Goal: Task Accomplishment & Management: Manage account settings

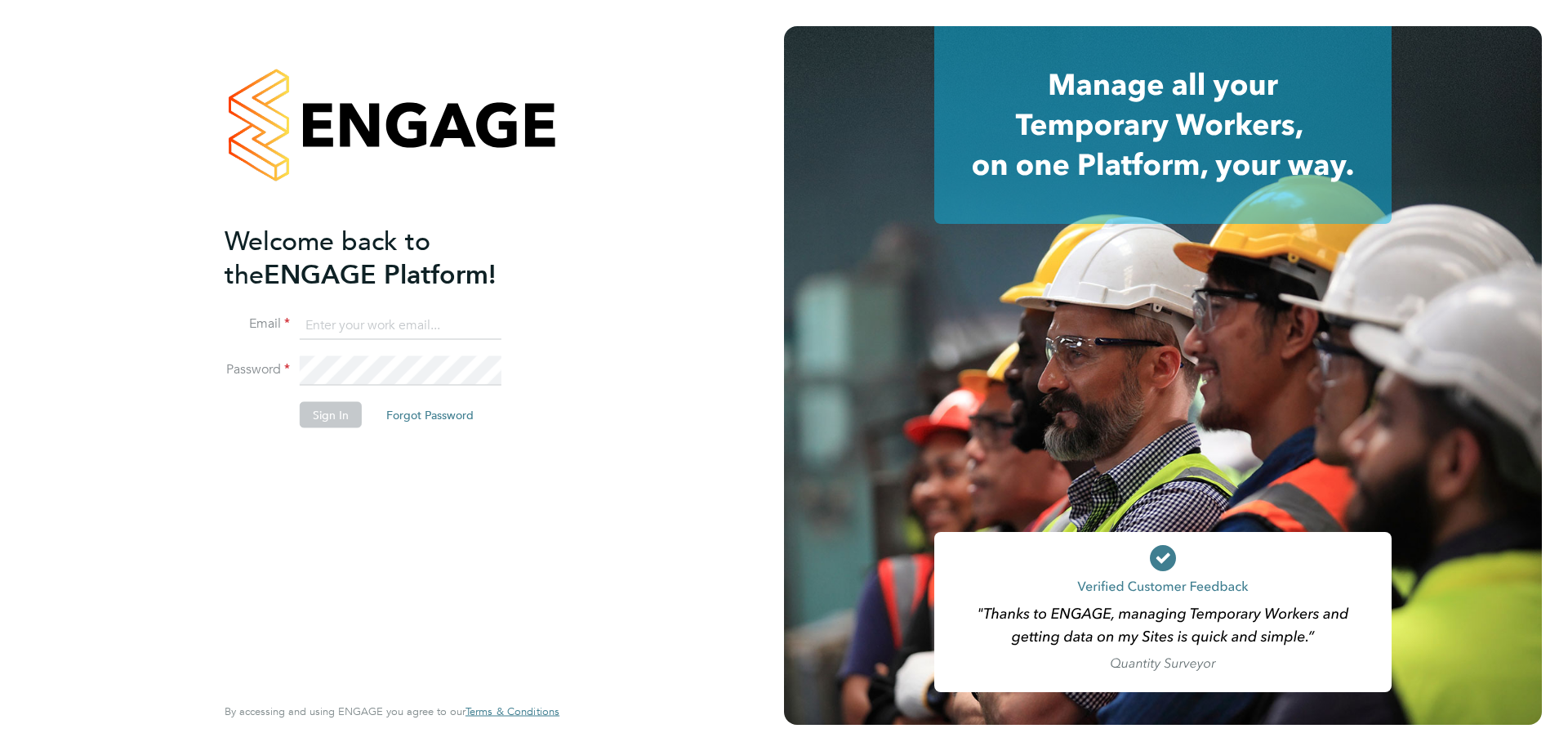
type input "[EMAIL_ADDRESS][DOMAIN_NAME]"
click at [331, 421] on button "Sign In" at bounding box center [331, 414] width 62 height 26
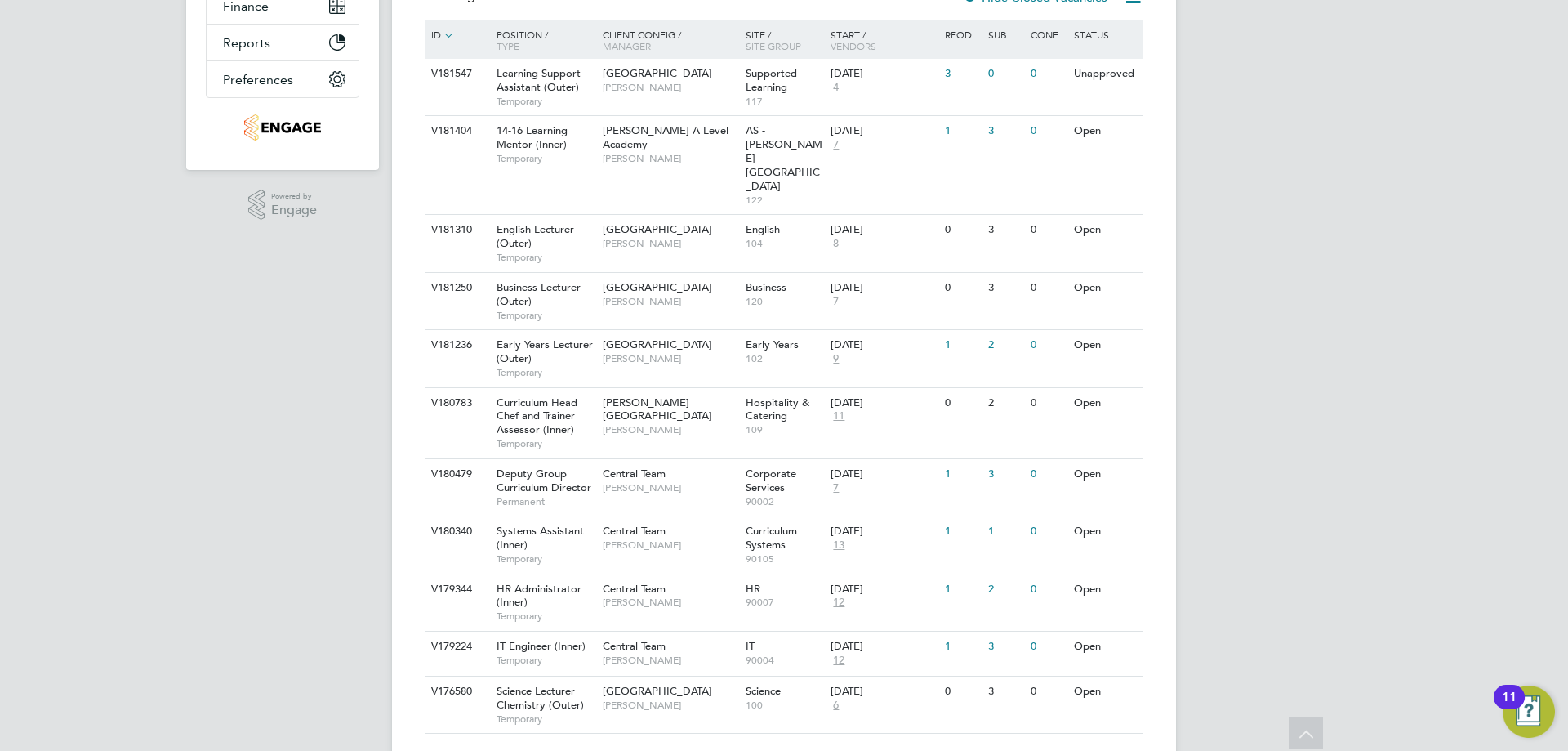
scroll to position [124, 0]
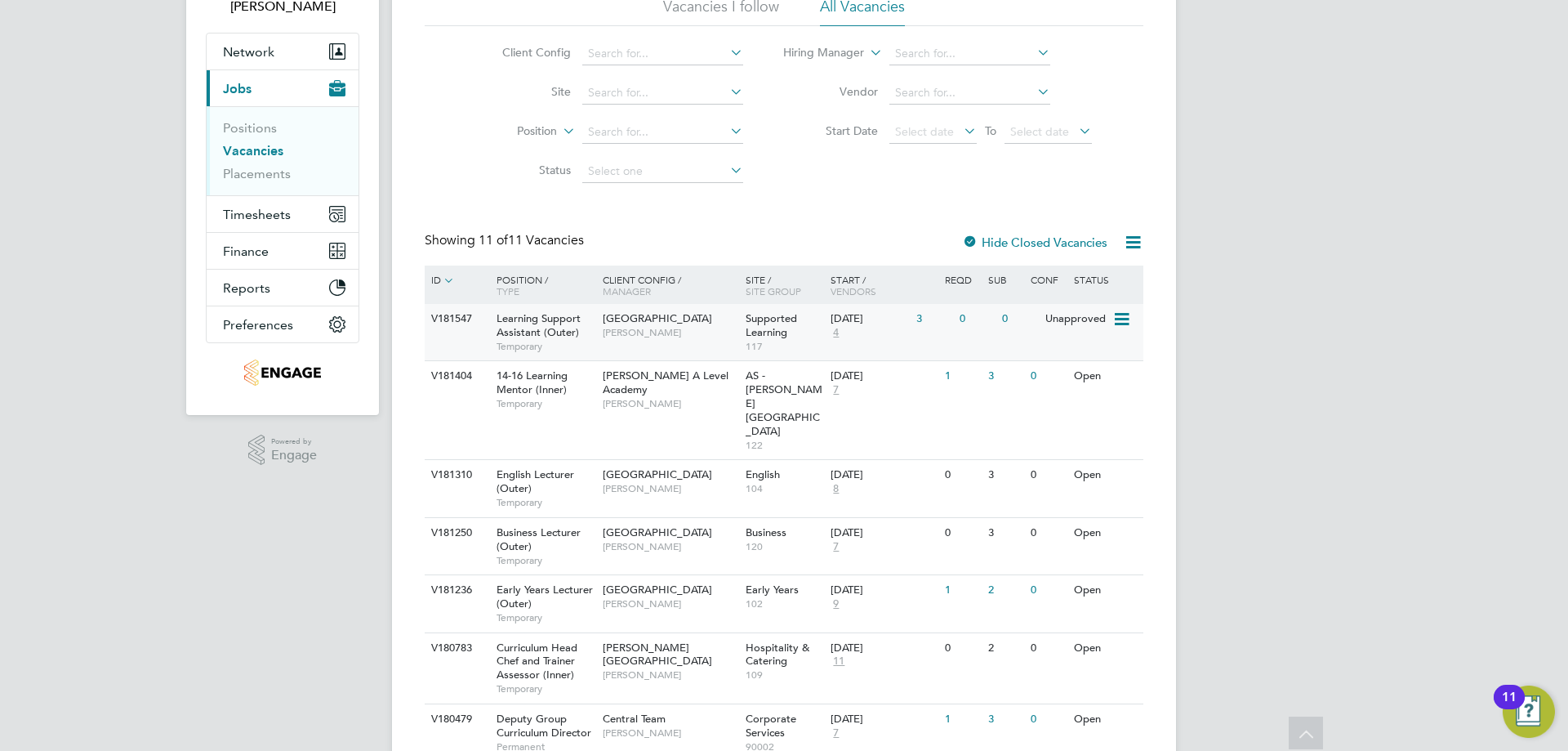
click at [860, 313] on div "30 Sep 2025" at bounding box center [870, 319] width 78 height 14
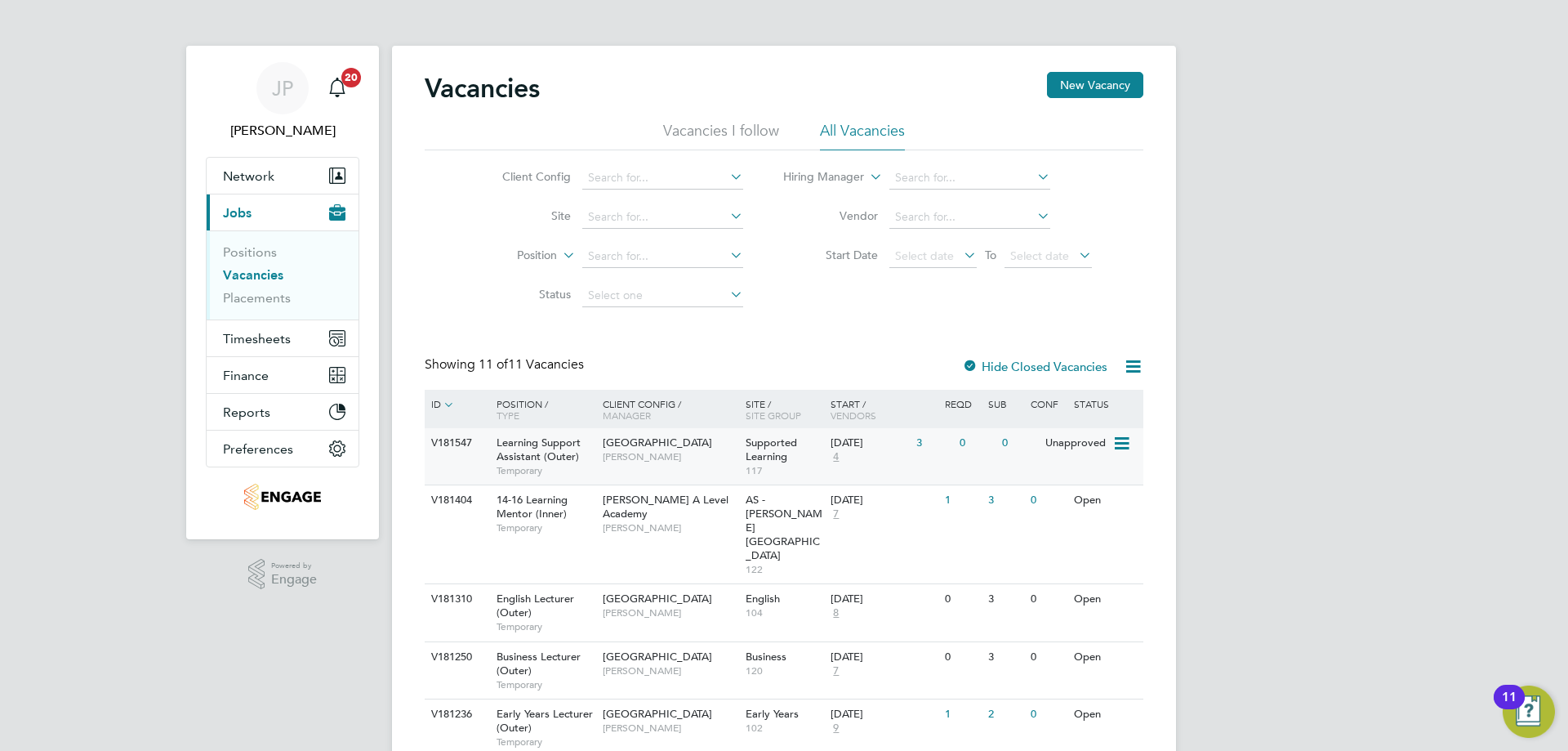
click at [733, 463] on span "Joanna Duncan" at bounding box center [669, 456] width 134 height 13
click at [254, 299] on link "Placements" at bounding box center [257, 298] width 68 height 15
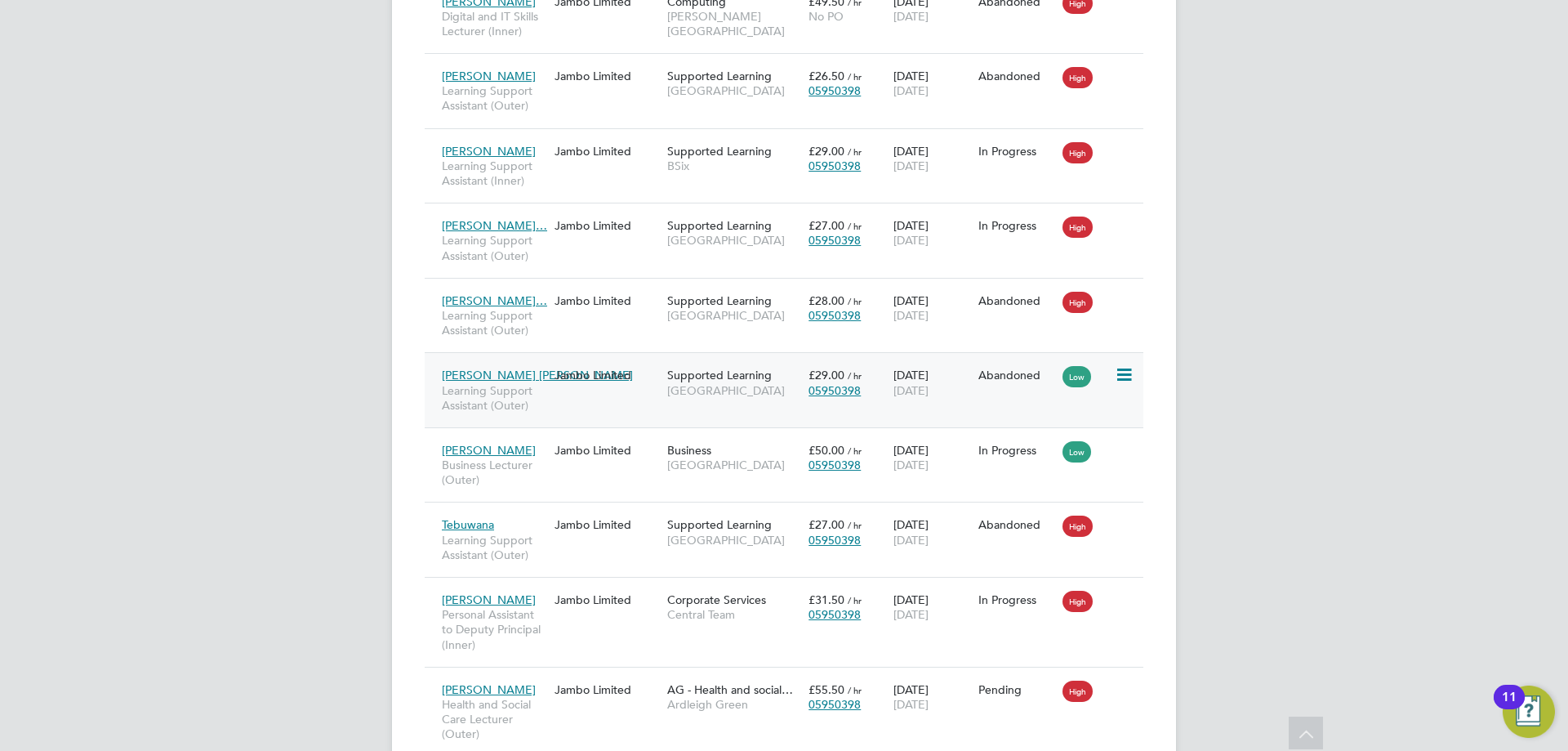
click at [537, 375] on span "[PERSON_NAME] [PERSON_NAME]" at bounding box center [538, 375] width 191 height 14
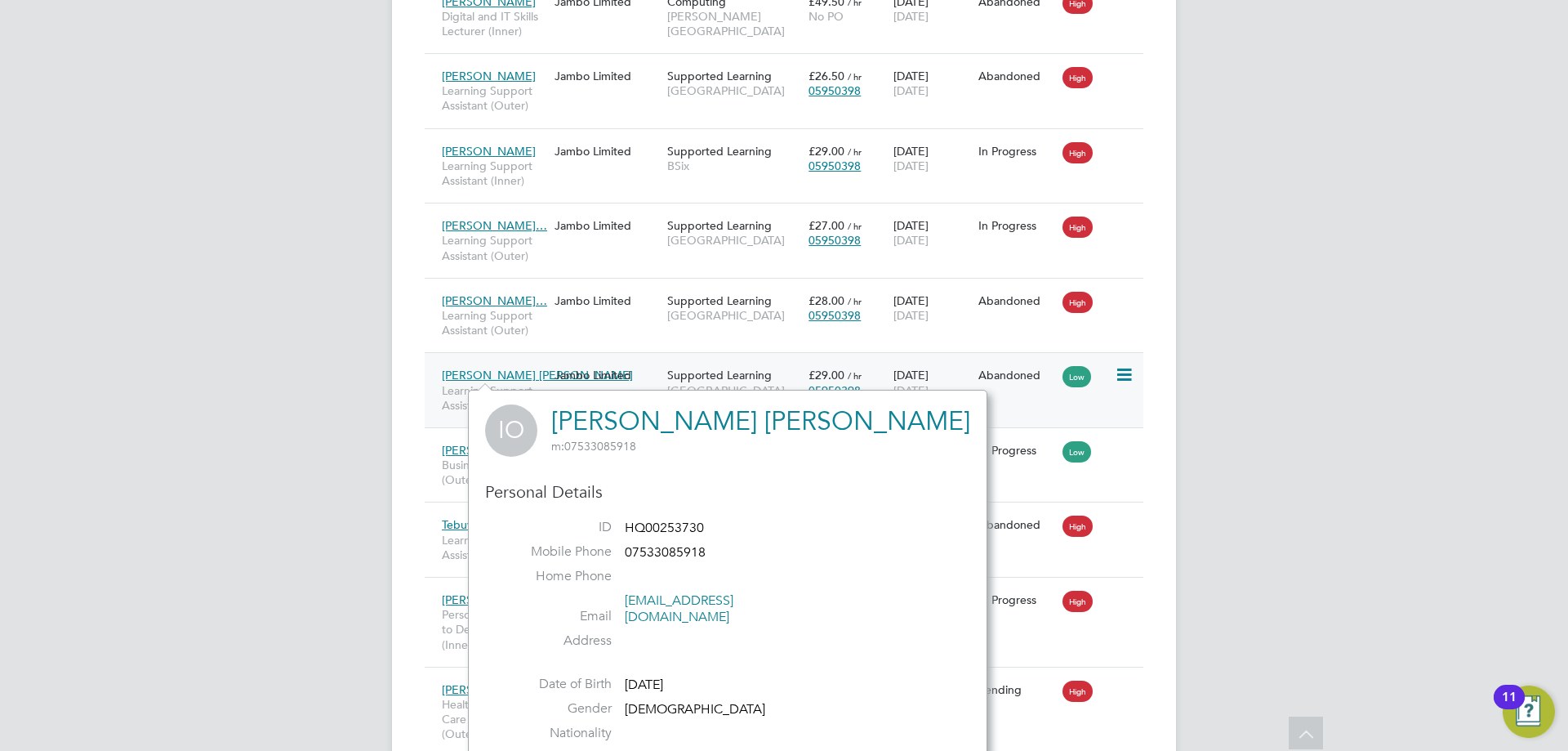
click at [519, 371] on span "[PERSON_NAME] [PERSON_NAME]" at bounding box center [538, 375] width 191 height 14
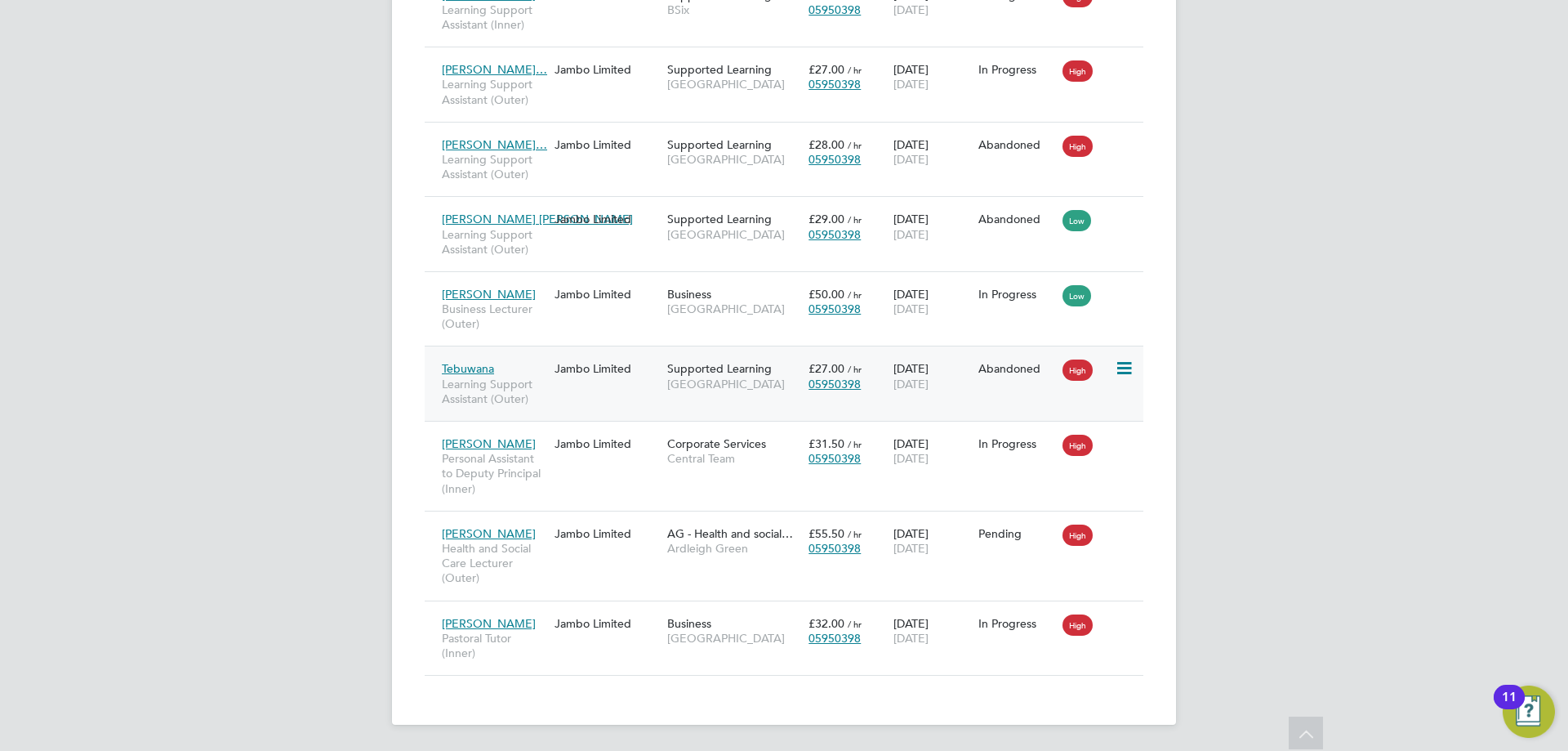
click at [860, 370] on span "/ hr" at bounding box center [855, 369] width 14 height 12
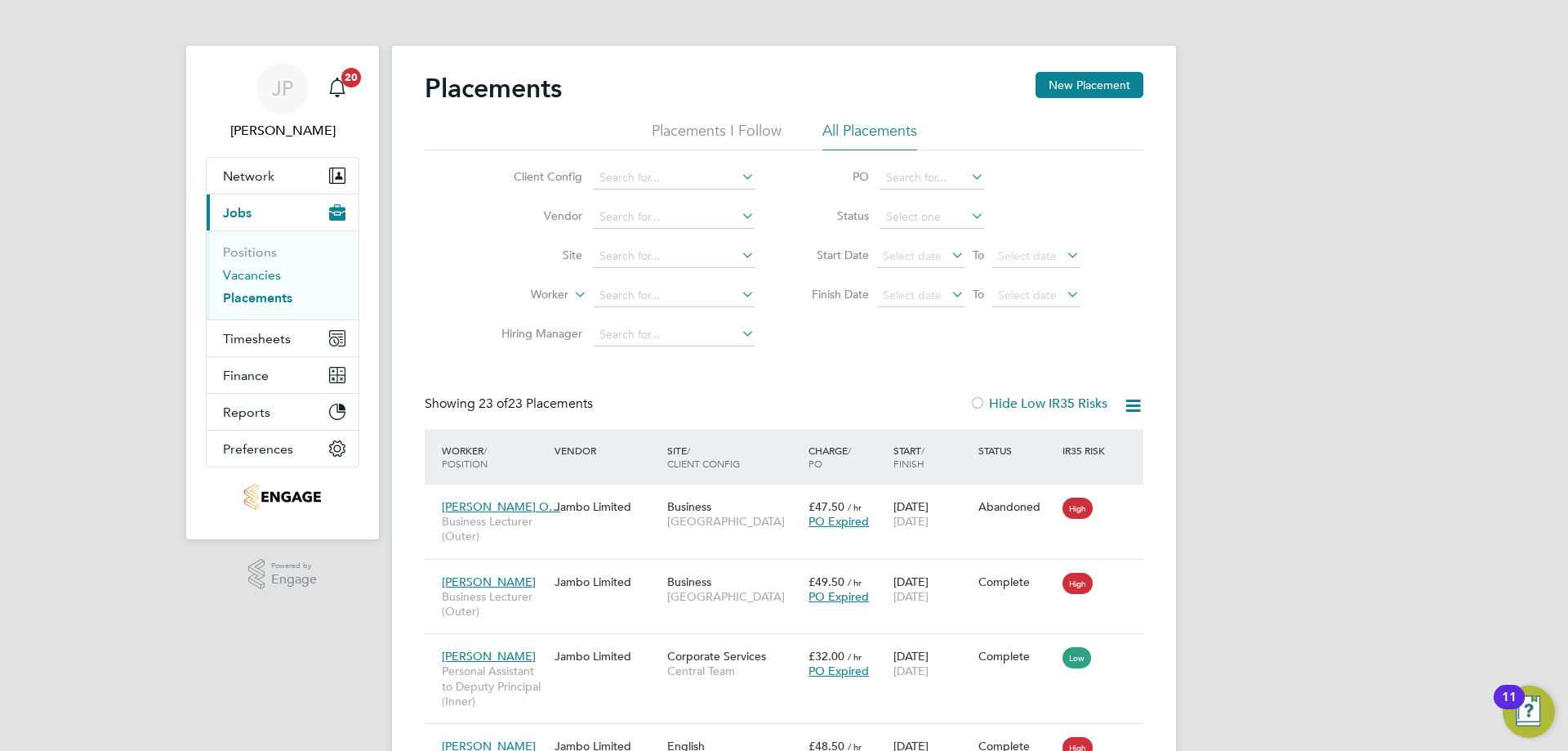
click at [252, 280] on link "Vacancies" at bounding box center [252, 275] width 58 height 15
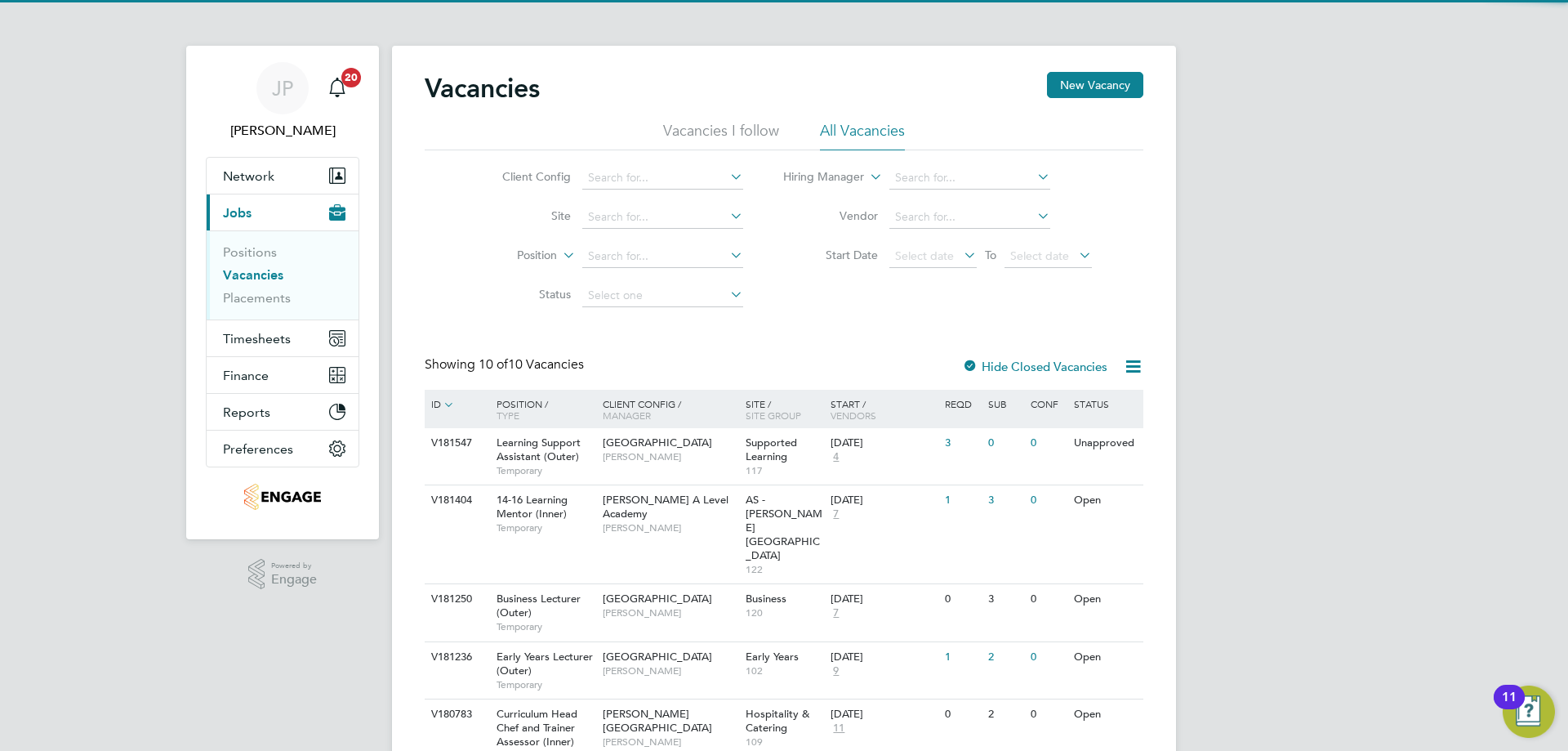
click at [863, 125] on li "All Vacancies" at bounding box center [862, 135] width 85 height 30
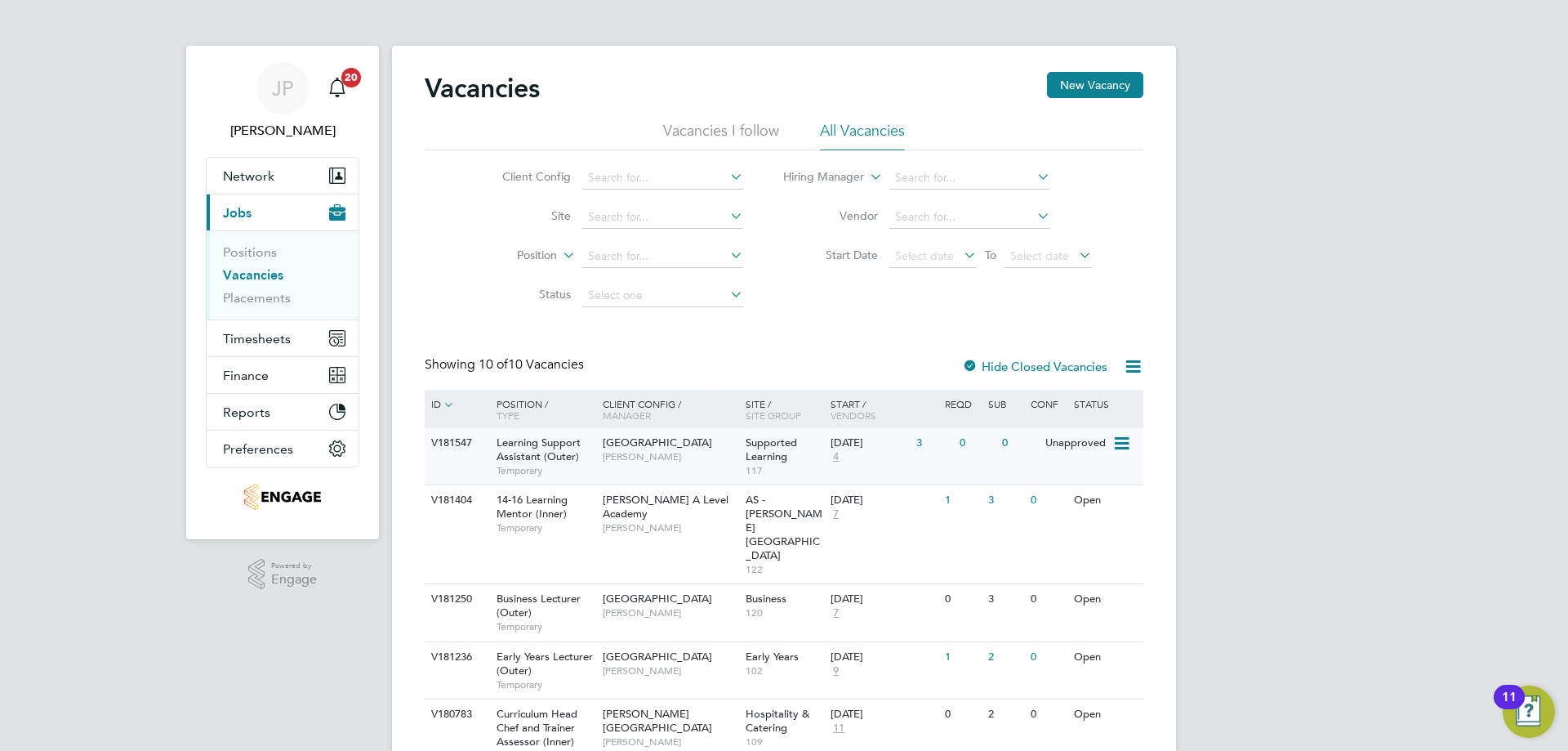
click at [956, 439] on div "0" at bounding box center [977, 443] width 42 height 30
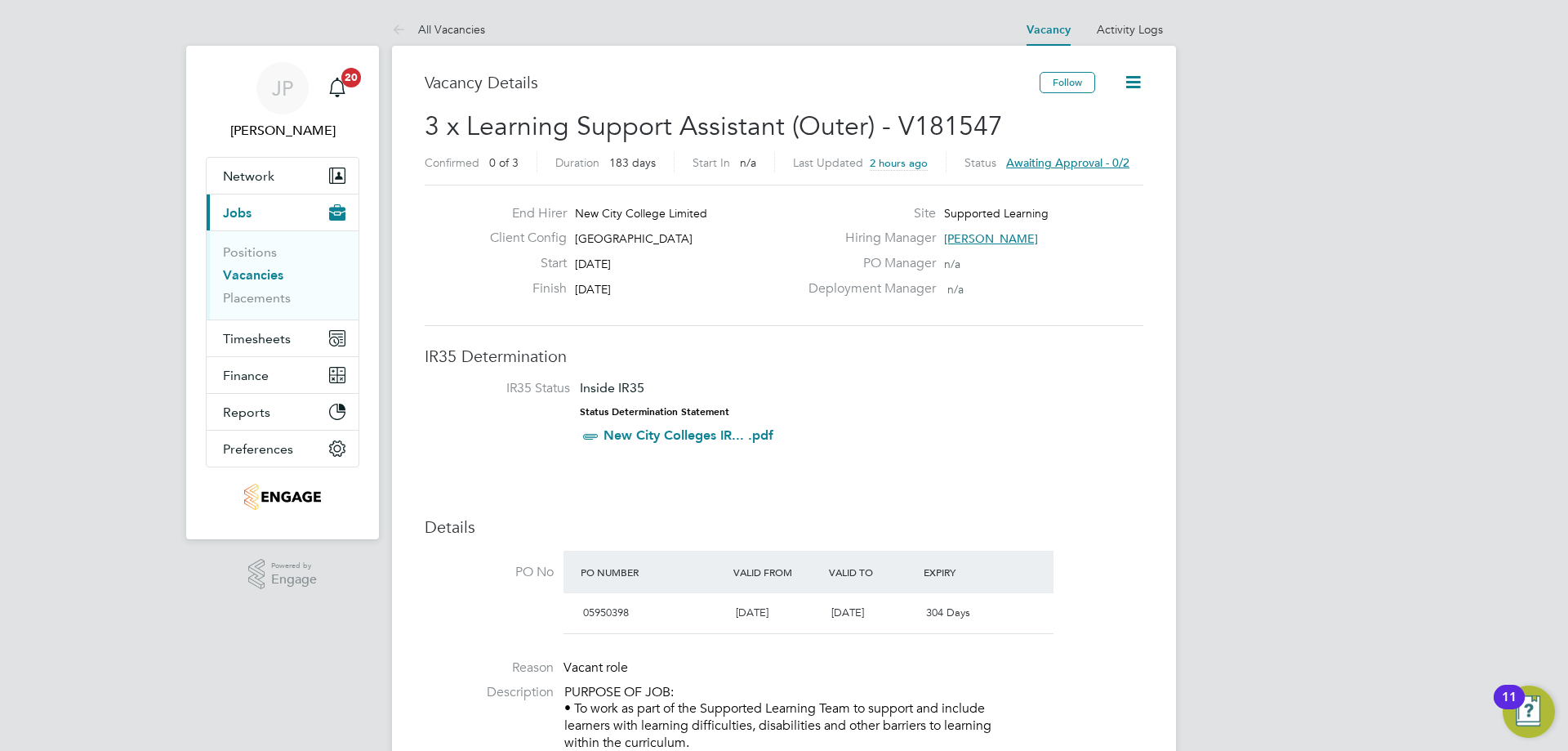
click at [981, 233] on span "Joanna Duncan" at bounding box center [991, 238] width 94 height 14
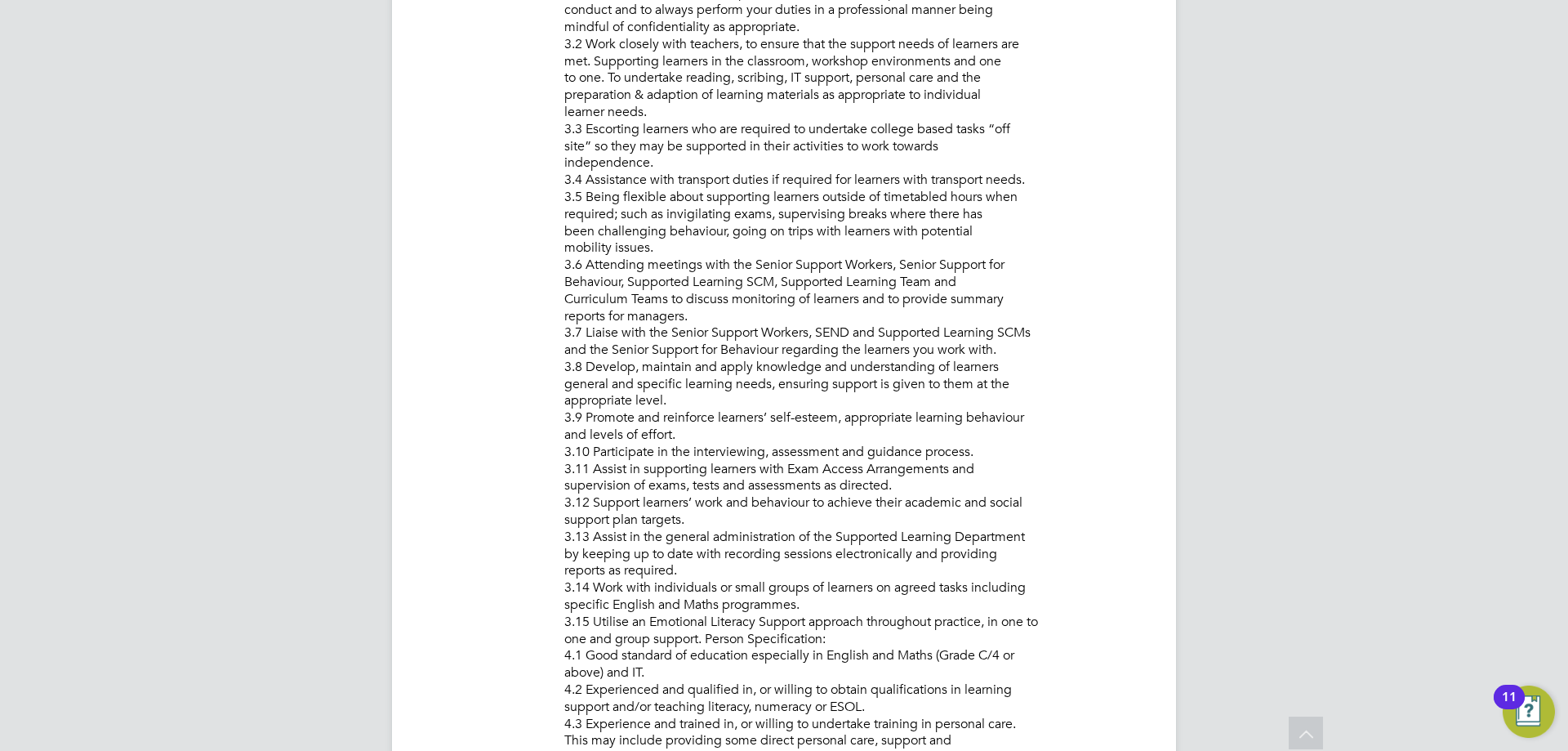
scroll to position [736, 0]
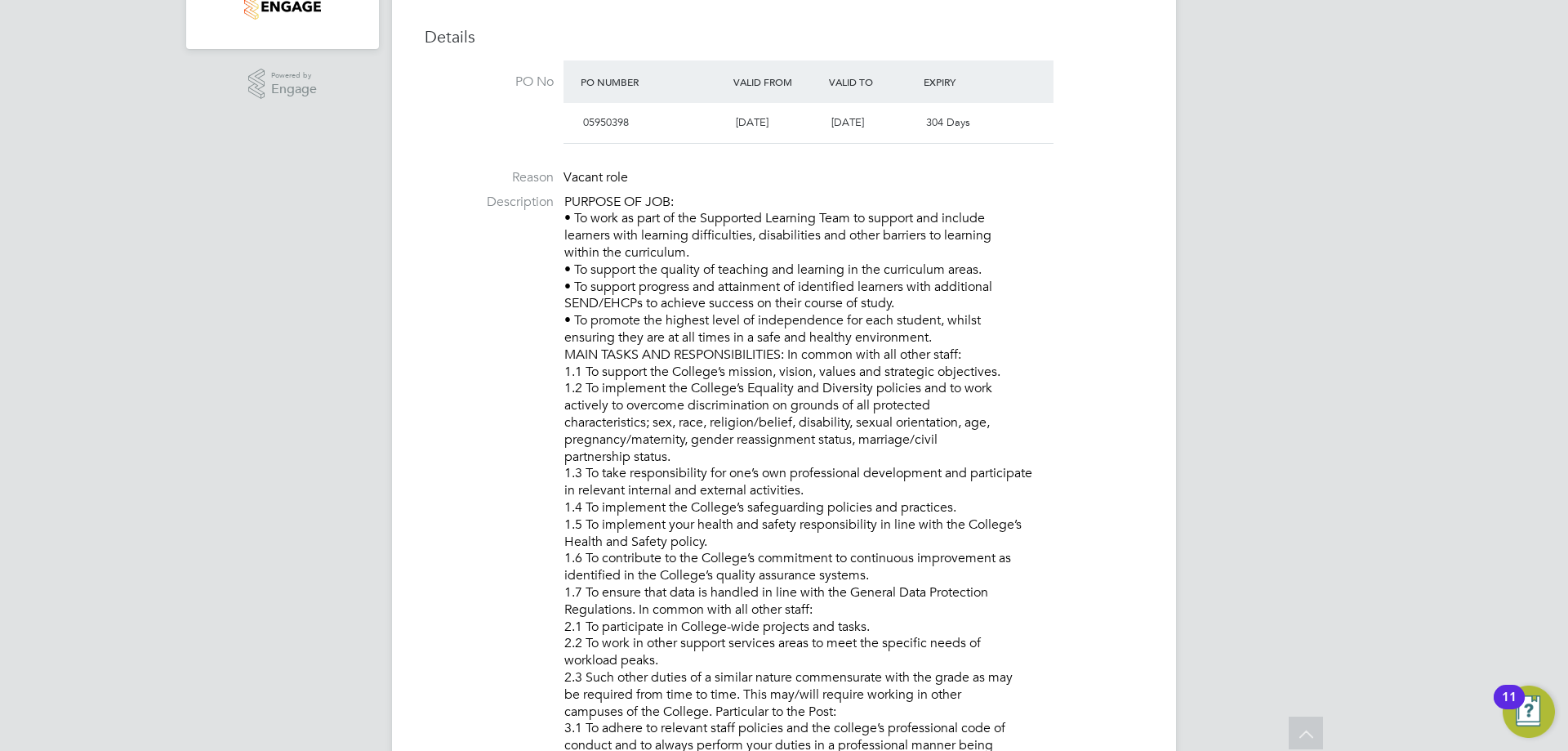
scroll to position [0, 0]
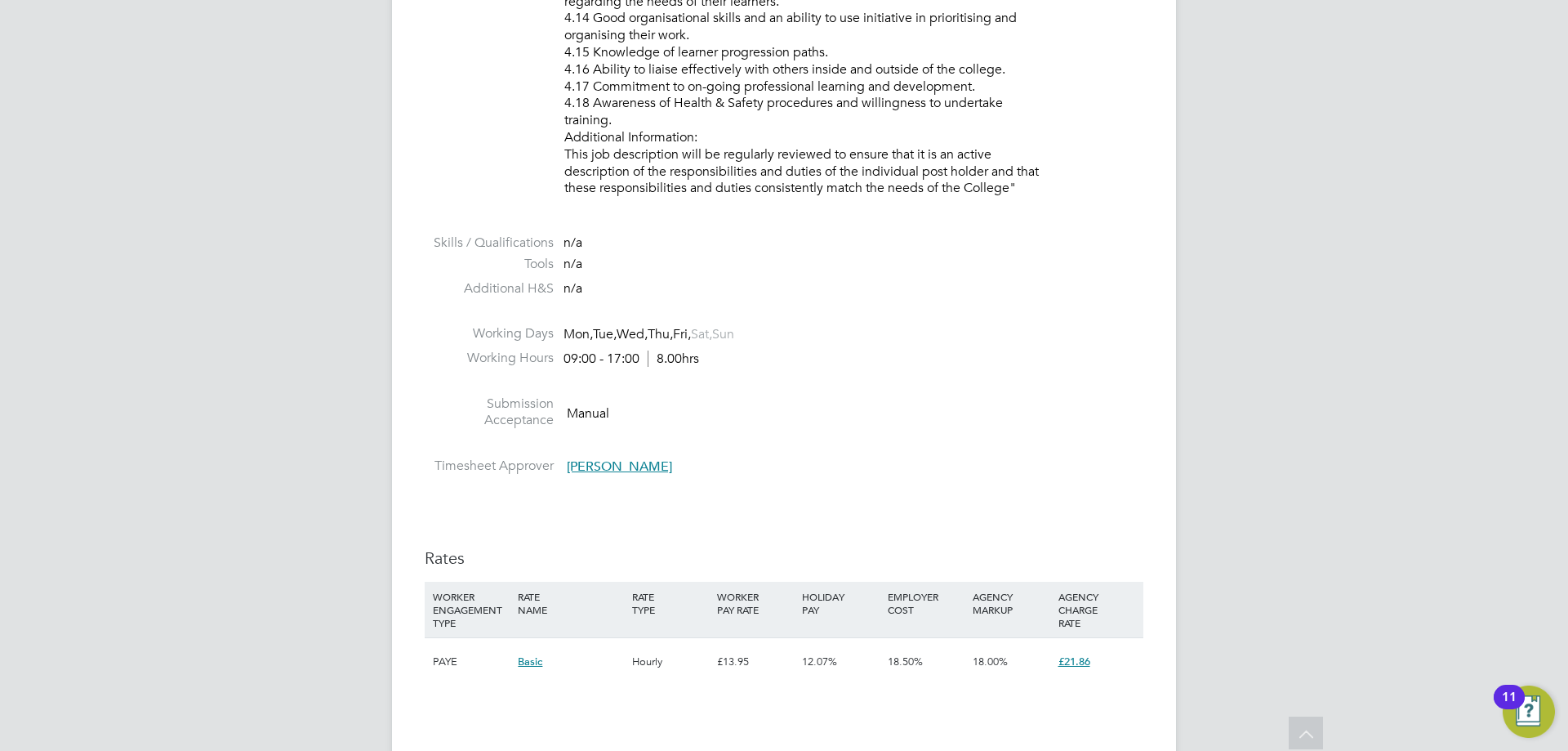
scroll to position [2206, 0]
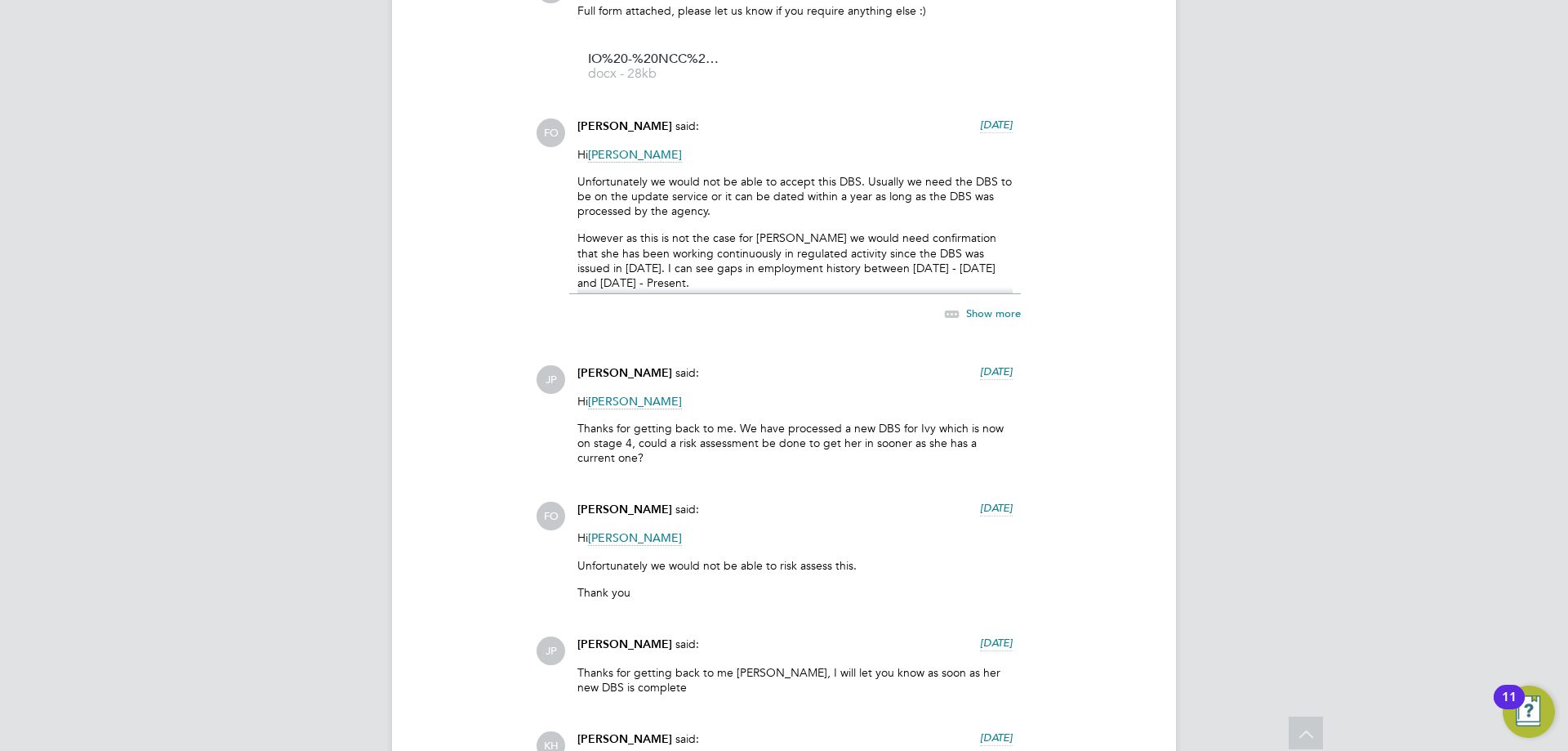
scroll to position [3914, 0]
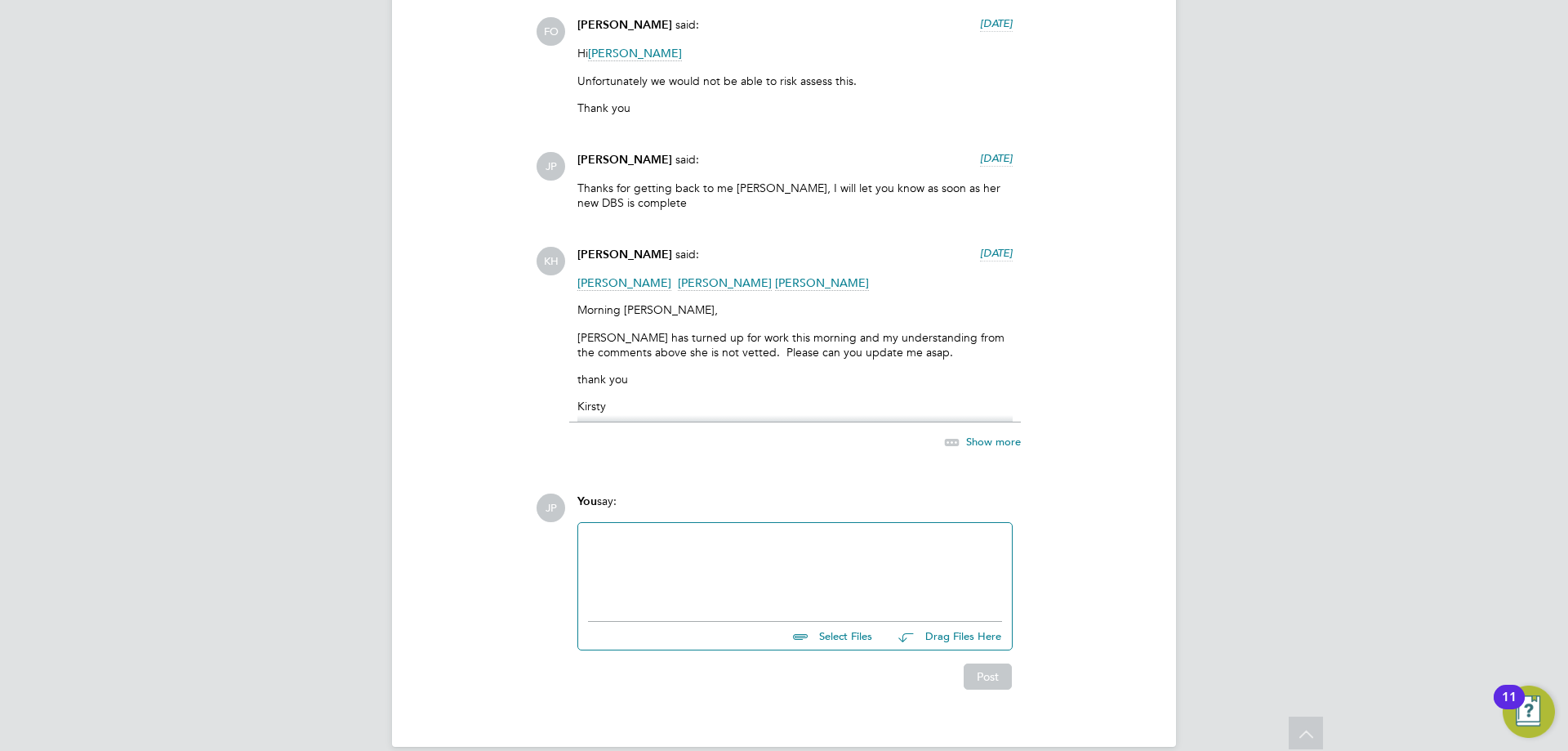
click at [663, 494] on div "You say:" at bounding box center [795, 508] width 435 height 29
click at [655, 533] on div at bounding box center [795, 567] width 414 height 70
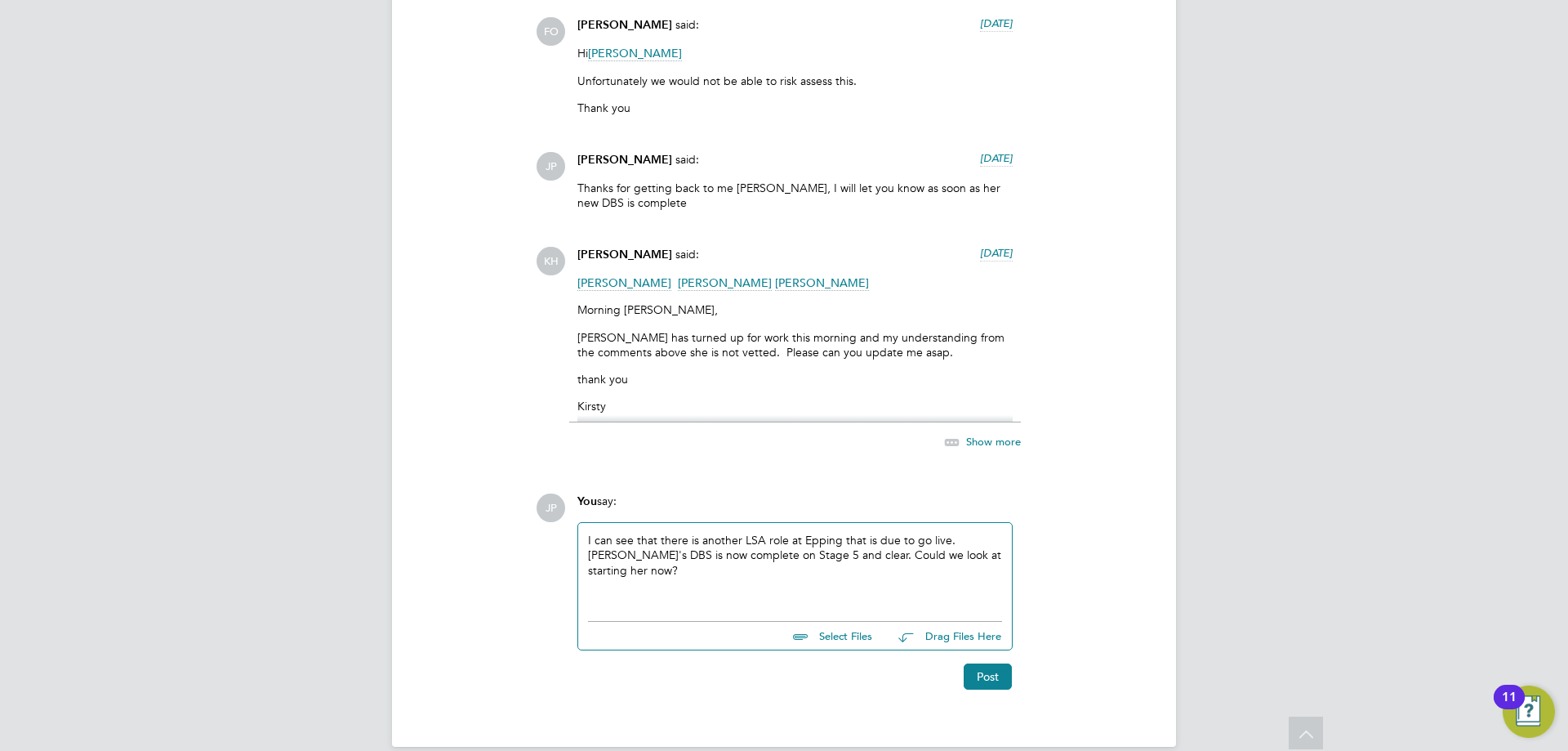
click at [578, 523] on div "I can see that there is another LSA role at Epping that is due to go live. Ivy'…" at bounding box center [795, 567] width 434 height 90
click at [584, 523] on div "I can see that there is another LSA role at Epping that is due to go live. Ivy'…" at bounding box center [795, 567] width 434 height 90
click at [592, 533] on div "I can see that there is another LSA role at Epping that is due to go live. Ivy'…" at bounding box center [795, 567] width 414 height 70
click at [999, 664] on button "Post" at bounding box center [987, 677] width 48 height 26
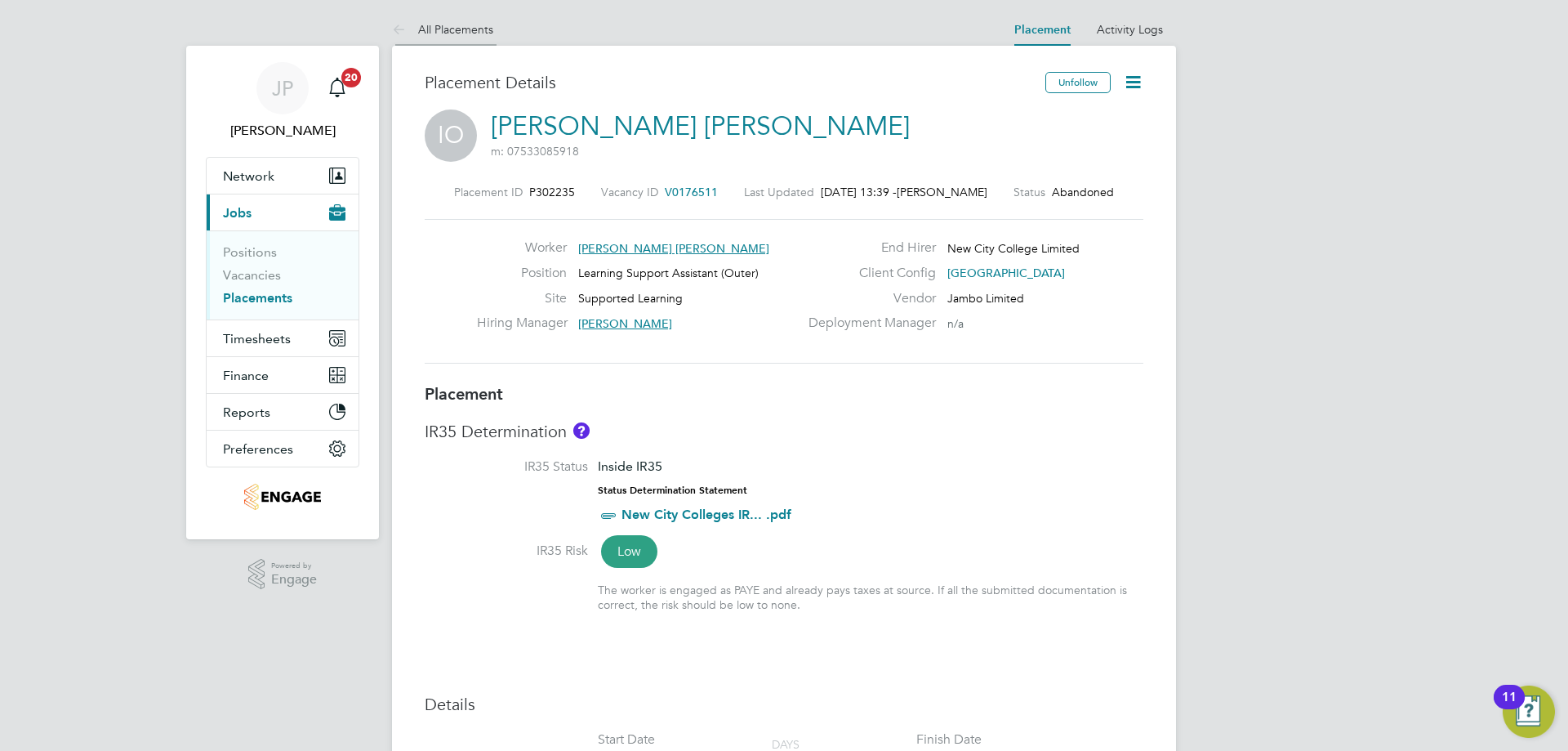
click at [429, 29] on link "All Placements" at bounding box center [443, 29] width 101 height 14
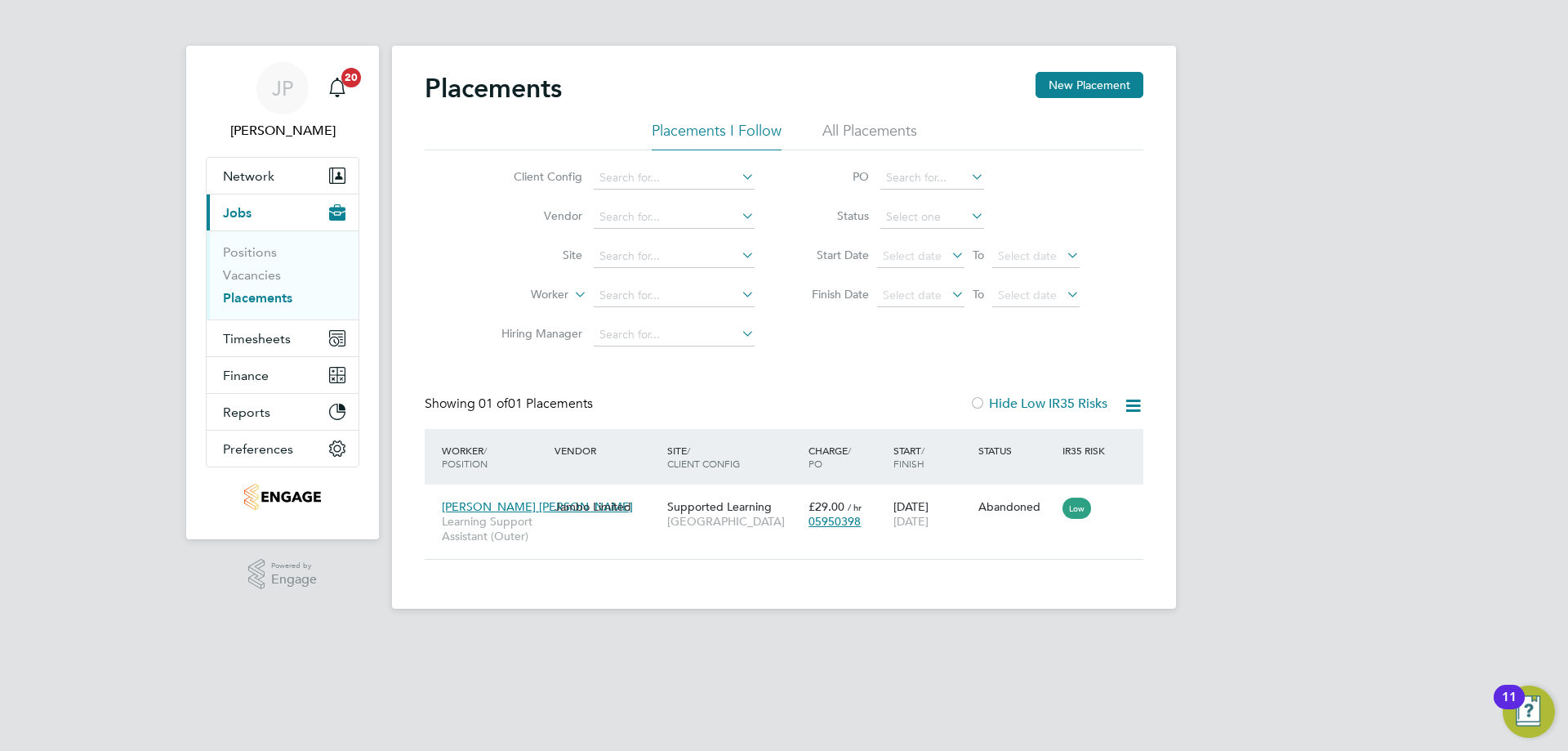
scroll to position [15, 77]
click at [1127, 506] on icon at bounding box center [1123, 507] width 16 height 19
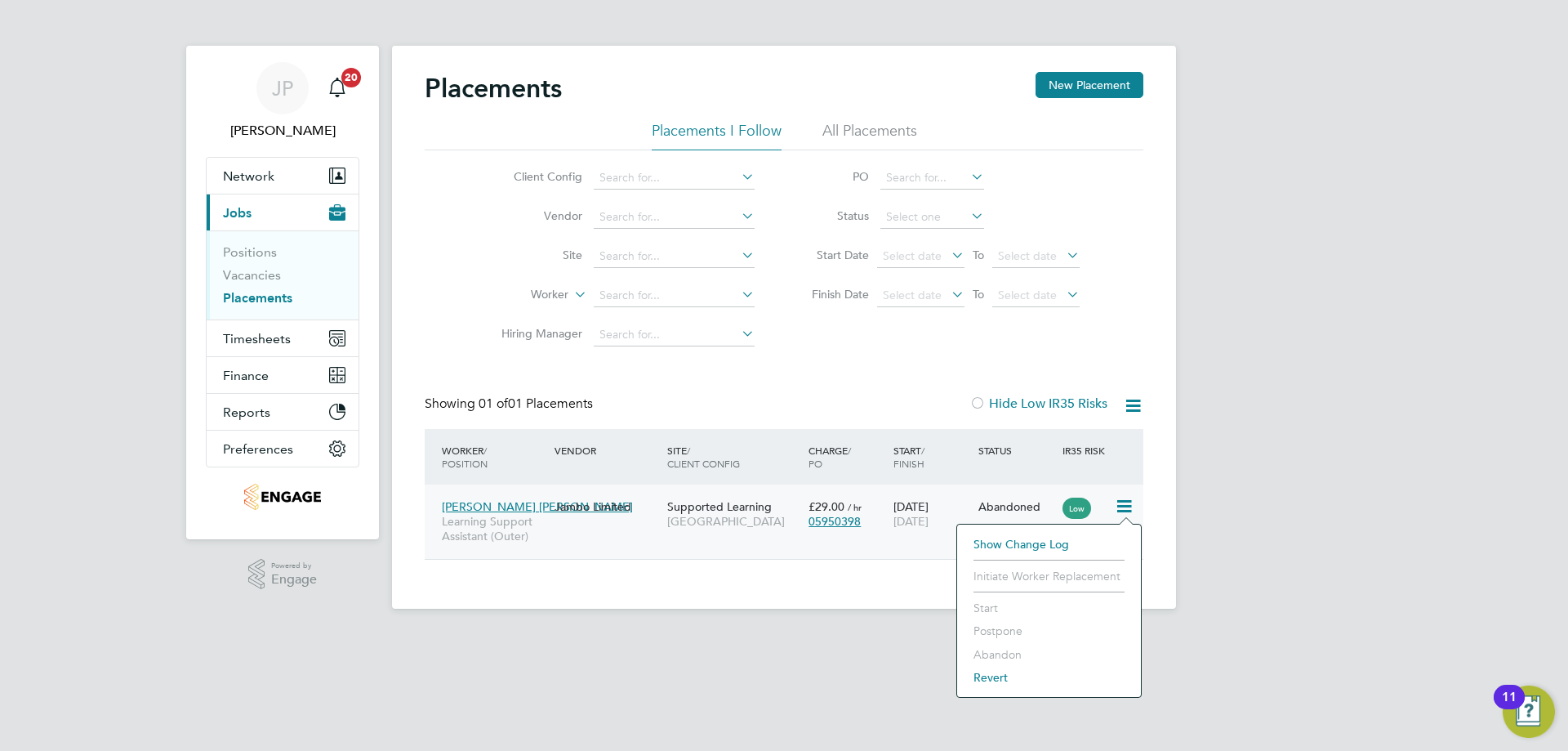
click at [772, 412] on div "Showing 01 of 01 Placements Hide Low IR35 Risks" at bounding box center [784, 413] width 718 height 34
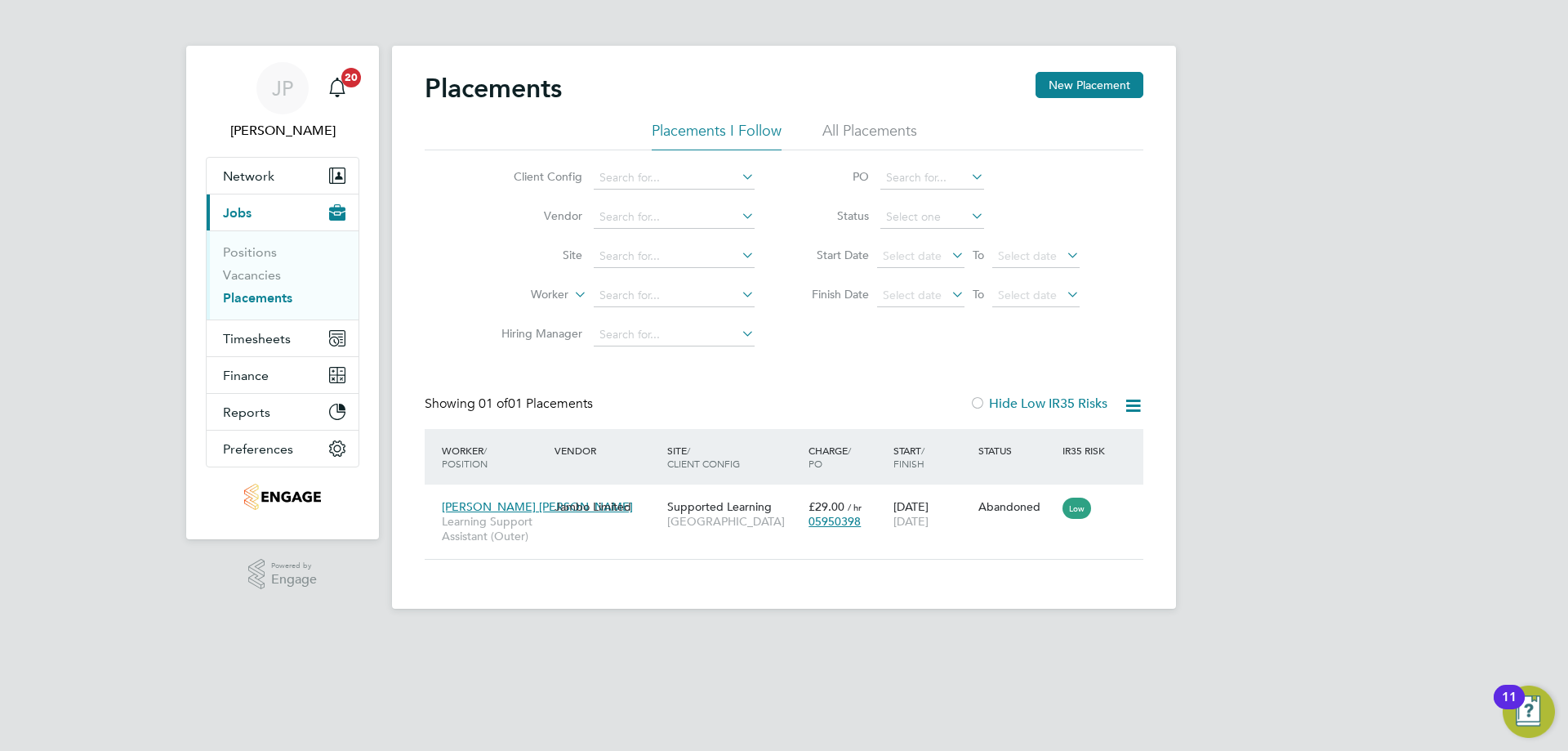
click at [846, 130] on li "All Placements" at bounding box center [870, 135] width 95 height 30
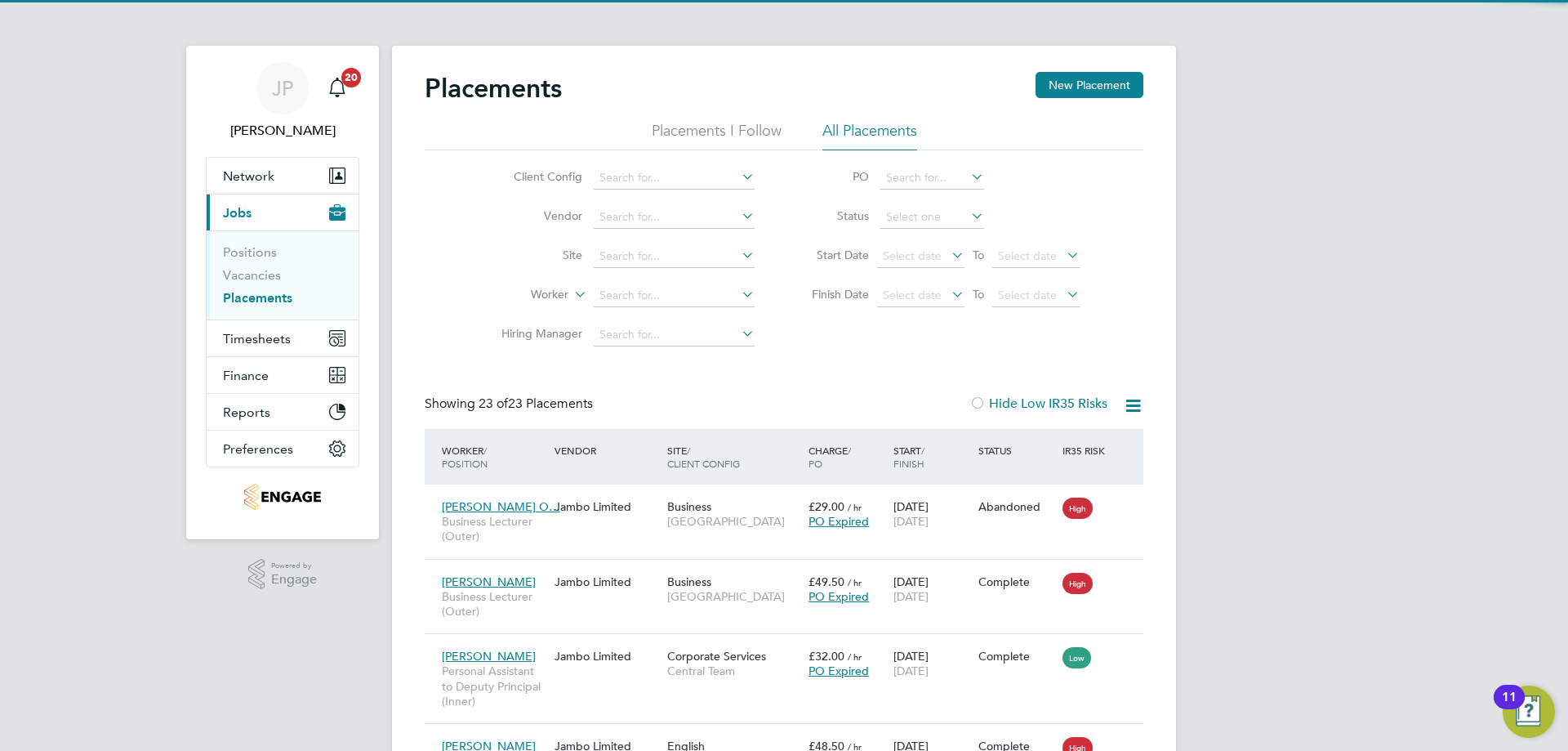
scroll to position [77, 113]
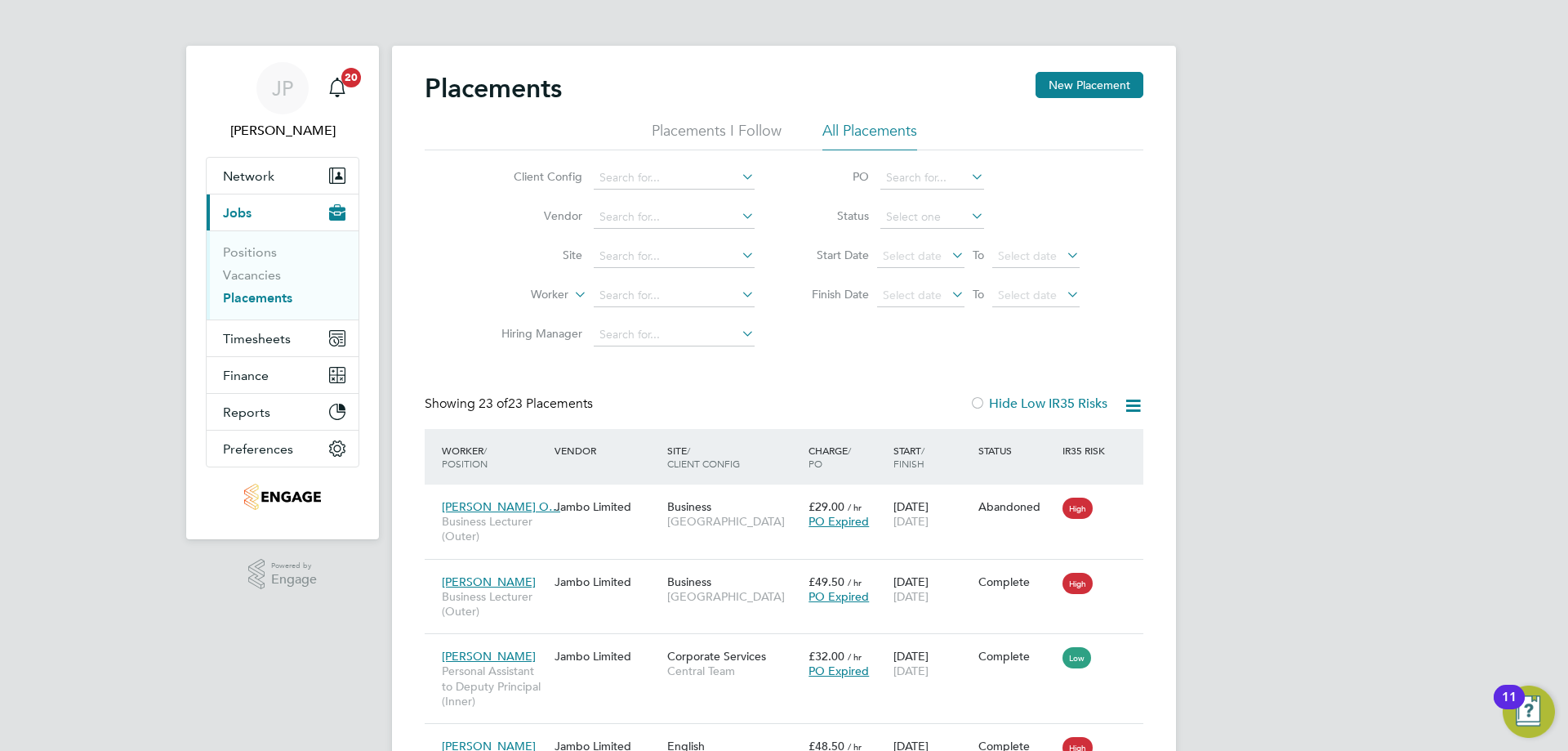
click at [242, 282] on li "Vacancies" at bounding box center [284, 278] width 123 height 23
click at [243, 279] on link "Vacancies" at bounding box center [252, 275] width 58 height 15
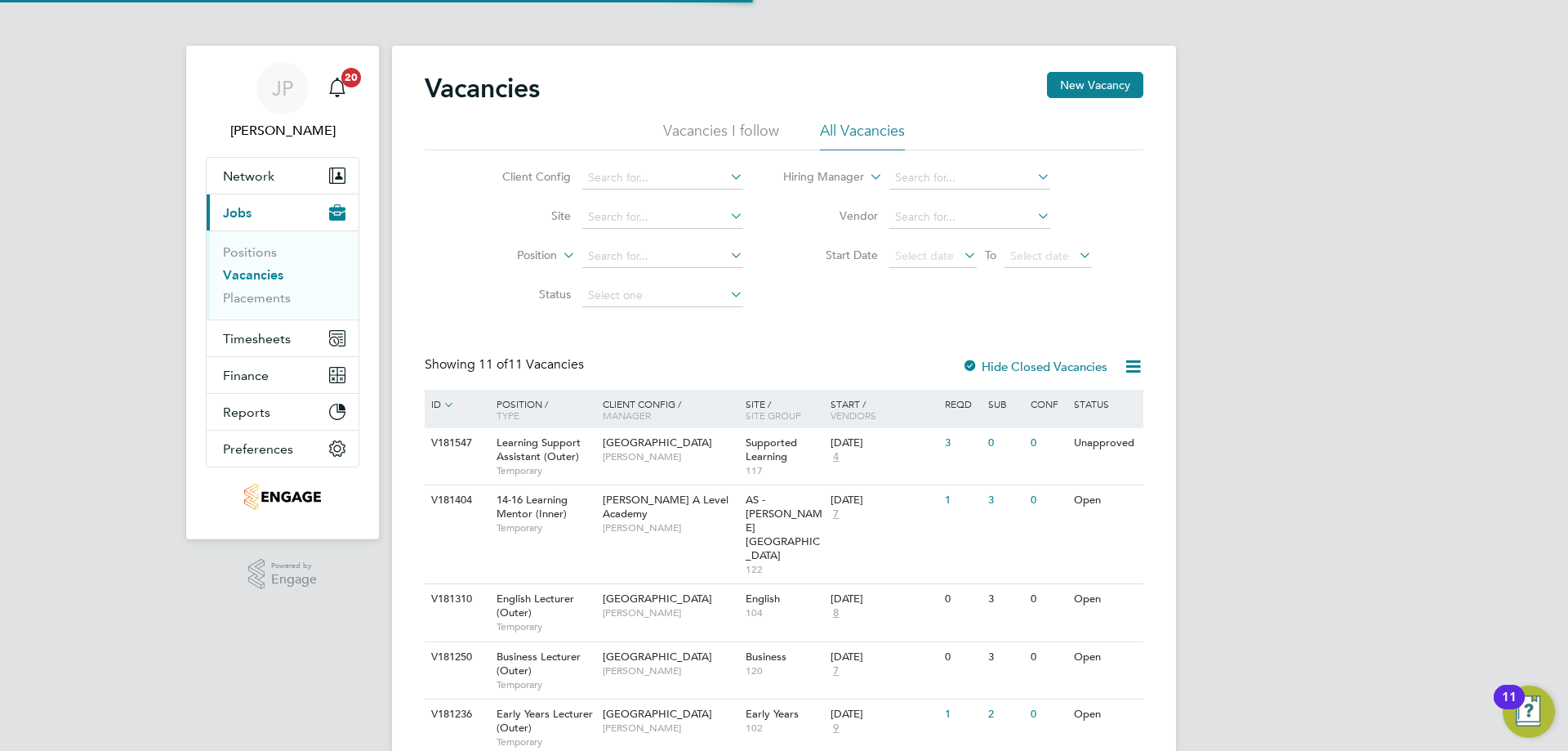
click at [870, 114] on div "Vacancies New Vacancy" at bounding box center [784, 96] width 718 height 49
click at [865, 125] on li "All Vacancies" at bounding box center [862, 135] width 85 height 30
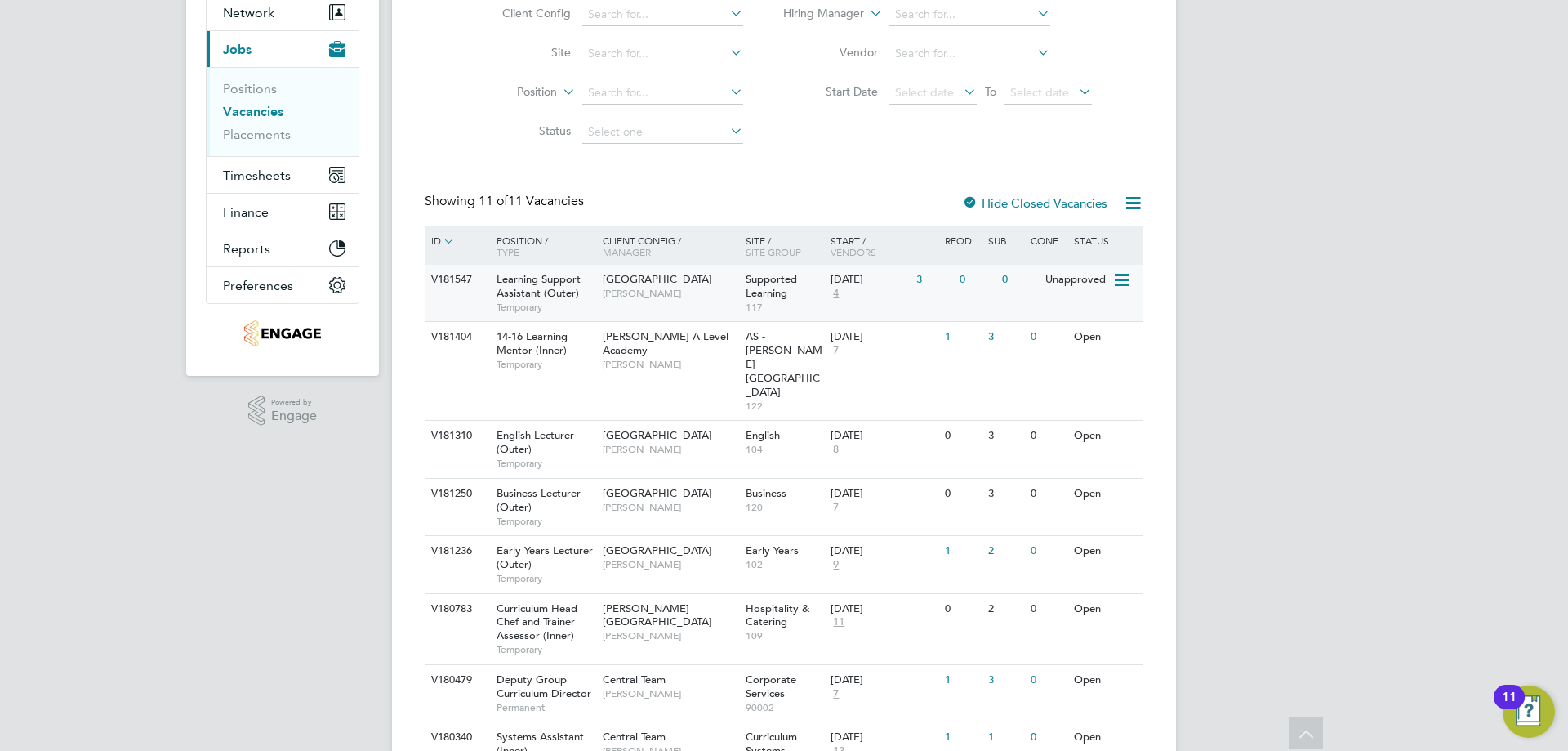
click at [932, 292] on div "3" at bounding box center [933, 280] width 42 height 30
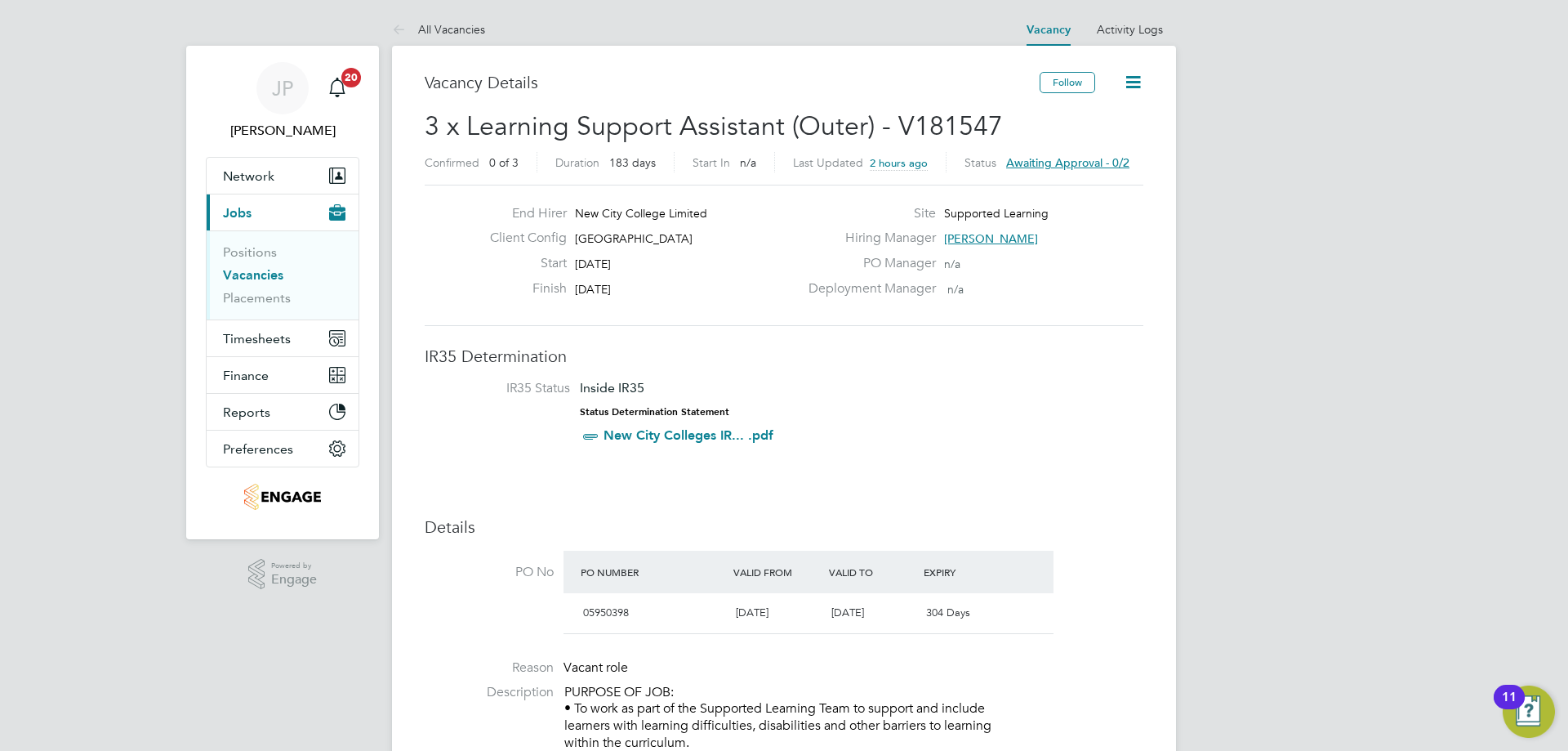
click at [425, 26] on link "All Vacancies" at bounding box center [439, 29] width 93 height 14
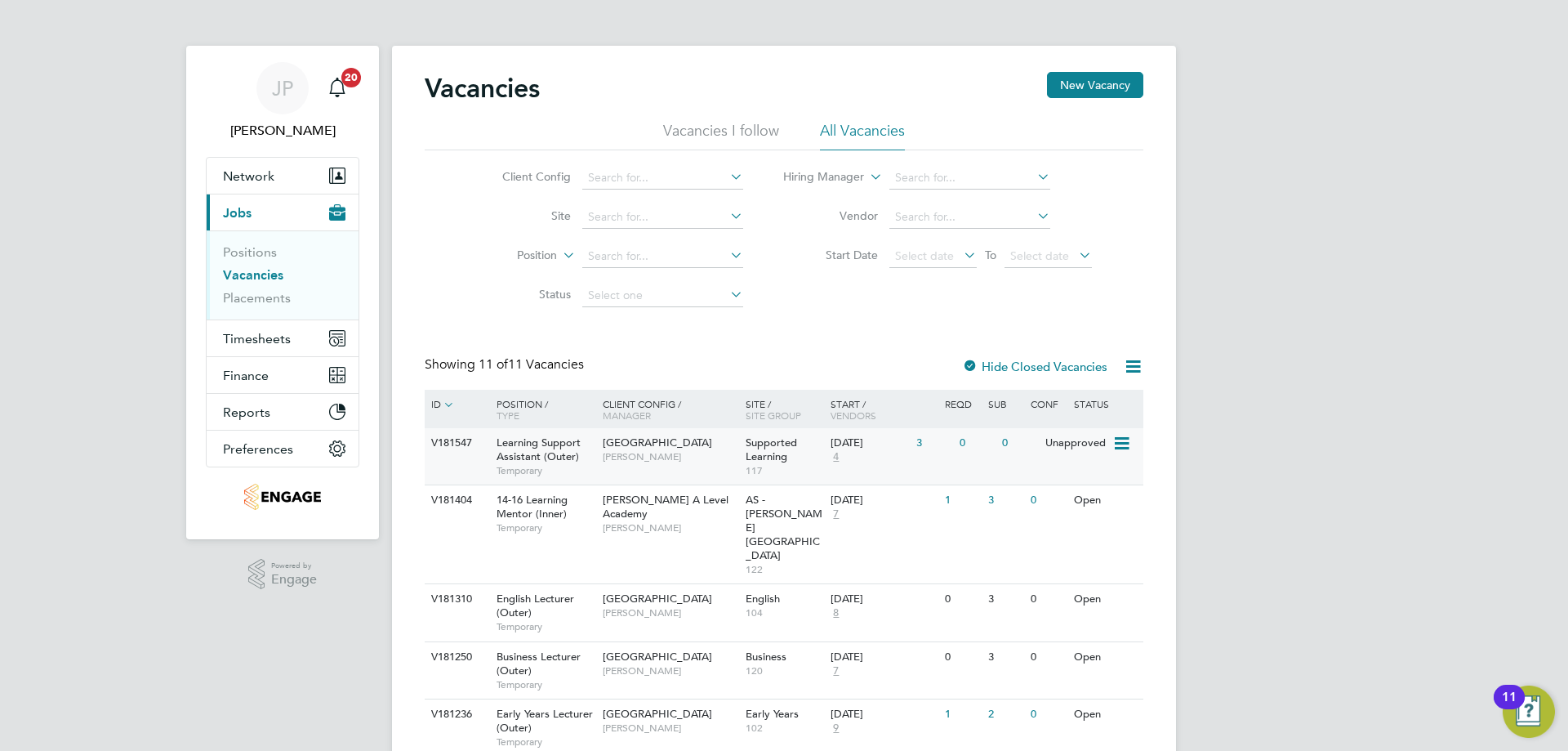
scroll to position [245, 0]
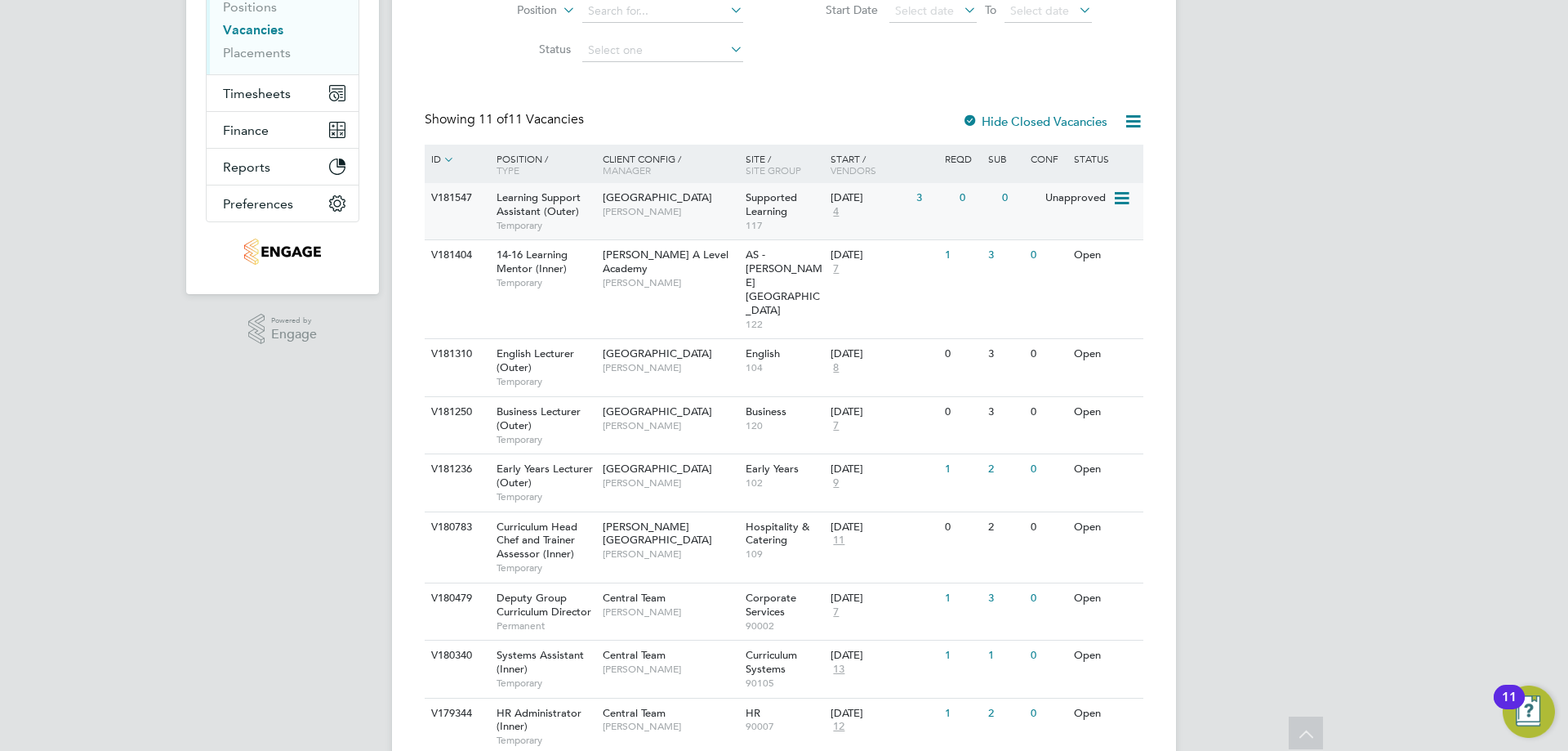
click at [925, 211] on div "3" at bounding box center [933, 198] width 42 height 30
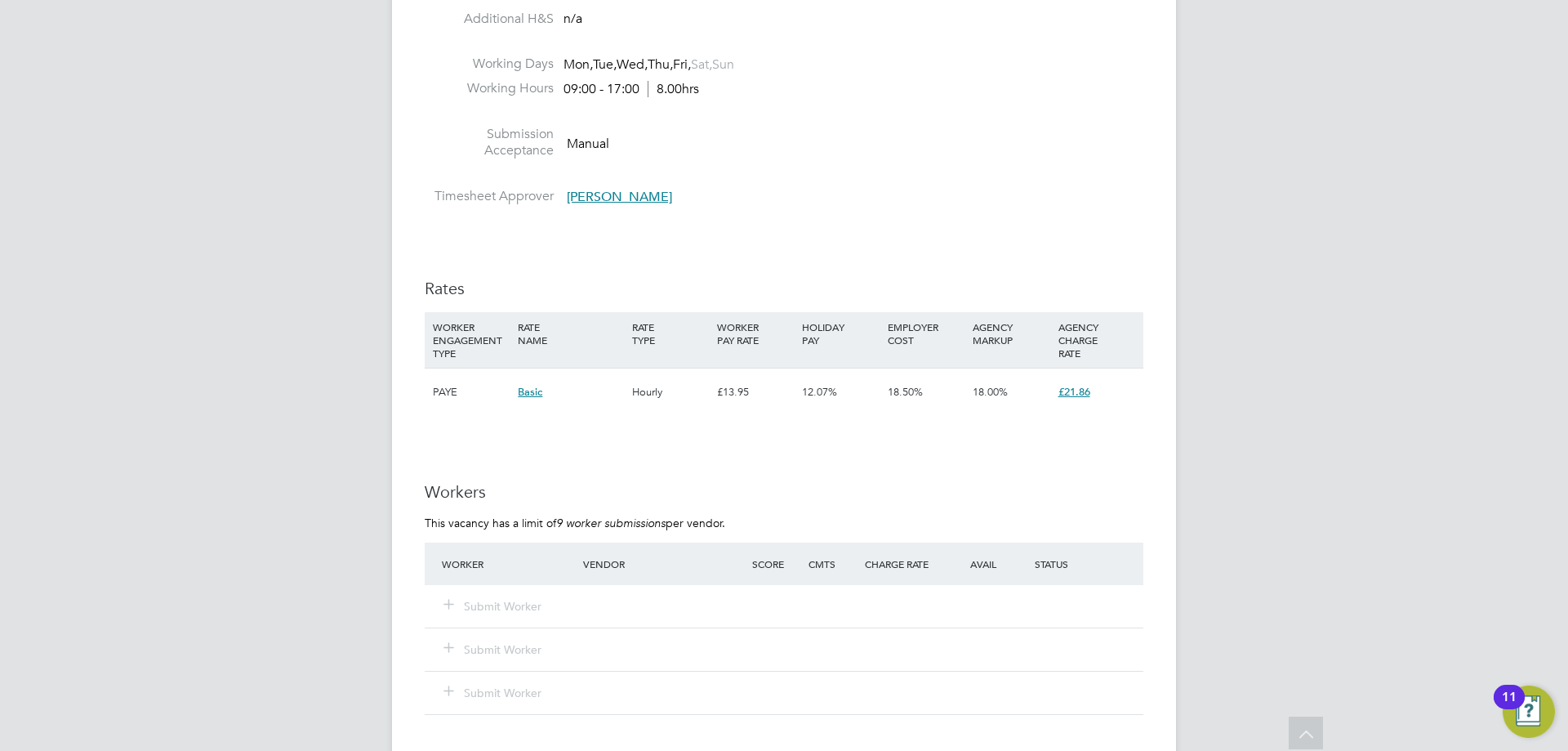
scroll to position [1904, 0]
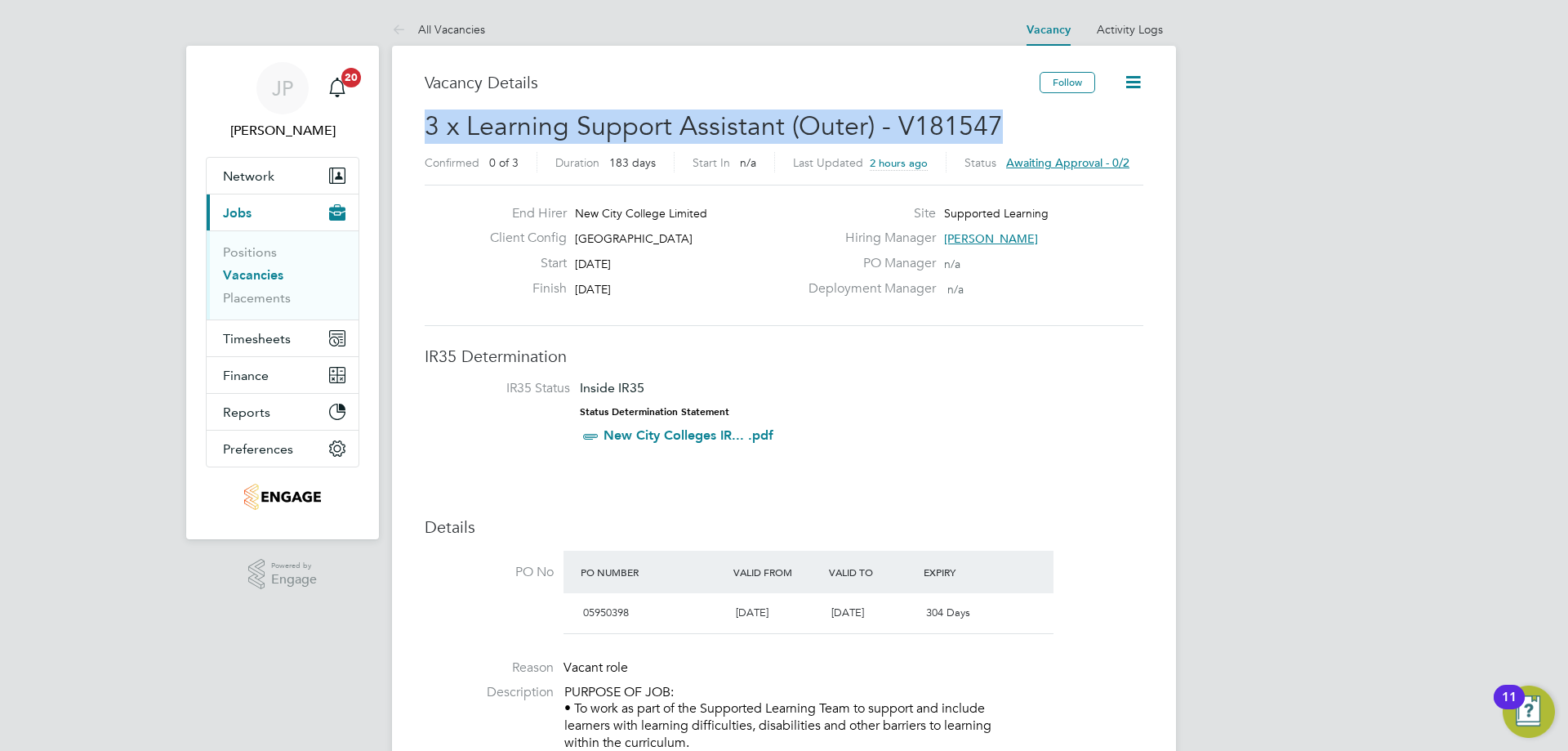
drag, startPoint x: 426, startPoint y: 130, endPoint x: 998, endPoint y: 124, distance: 572.0
click at [998, 124] on h2 "3 x Learning Support Assistant (Outer) - V181547 Confirmed 0 of 3 Duration 183 …" at bounding box center [784, 143] width 718 height 69
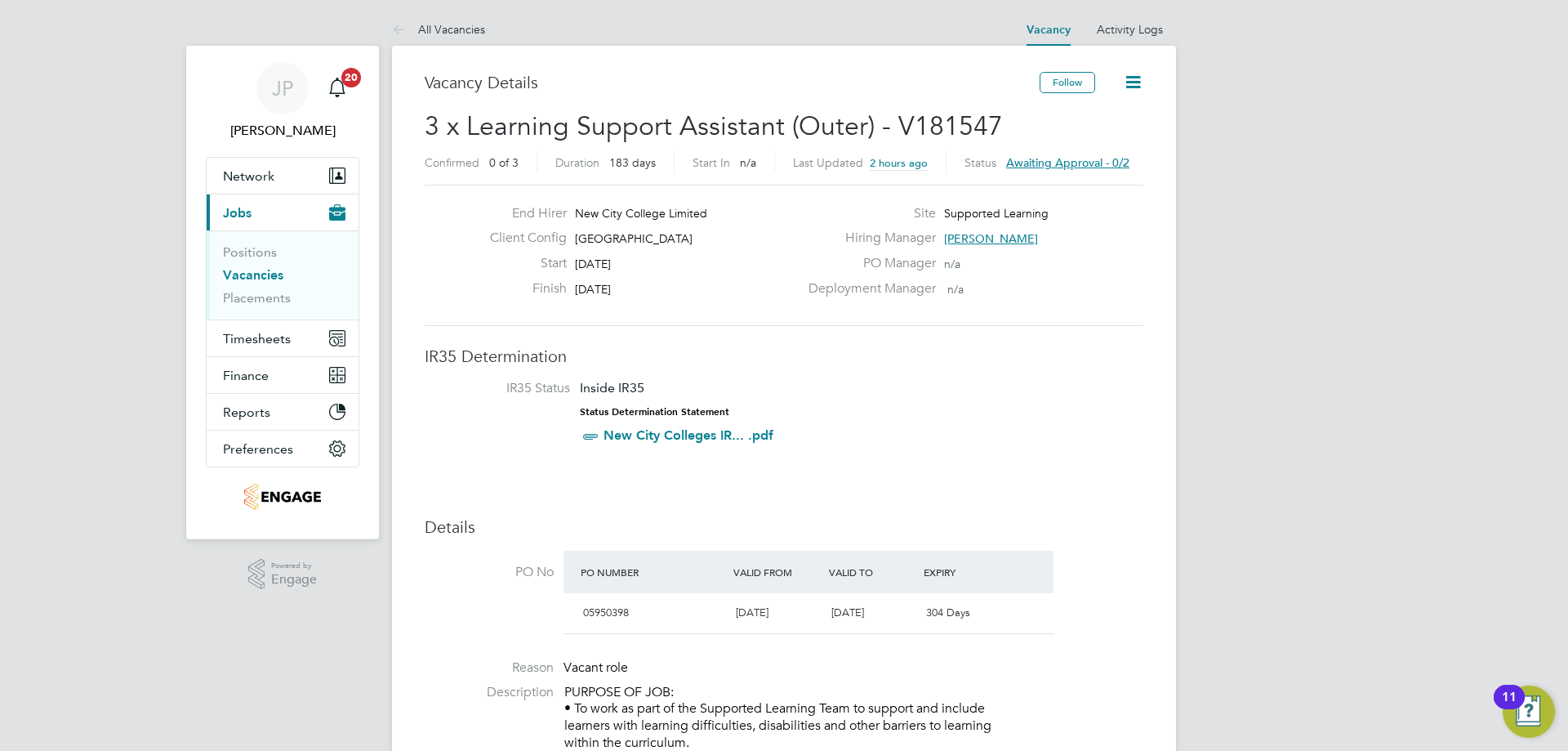
drag, startPoint x: 1240, startPoint y: 450, endPoint x: 1083, endPoint y: 416, distance: 160.6
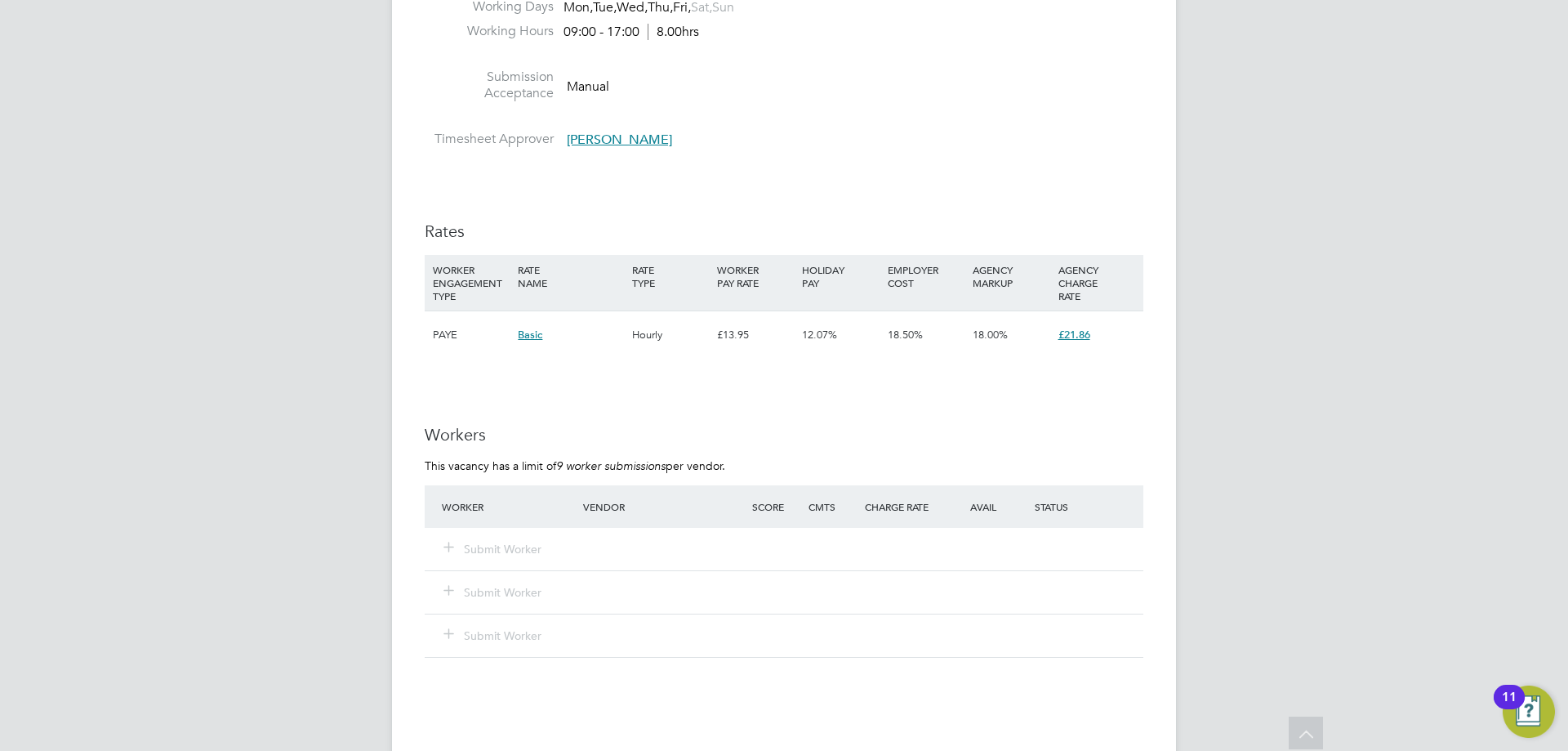
scroll to position [2860, 0]
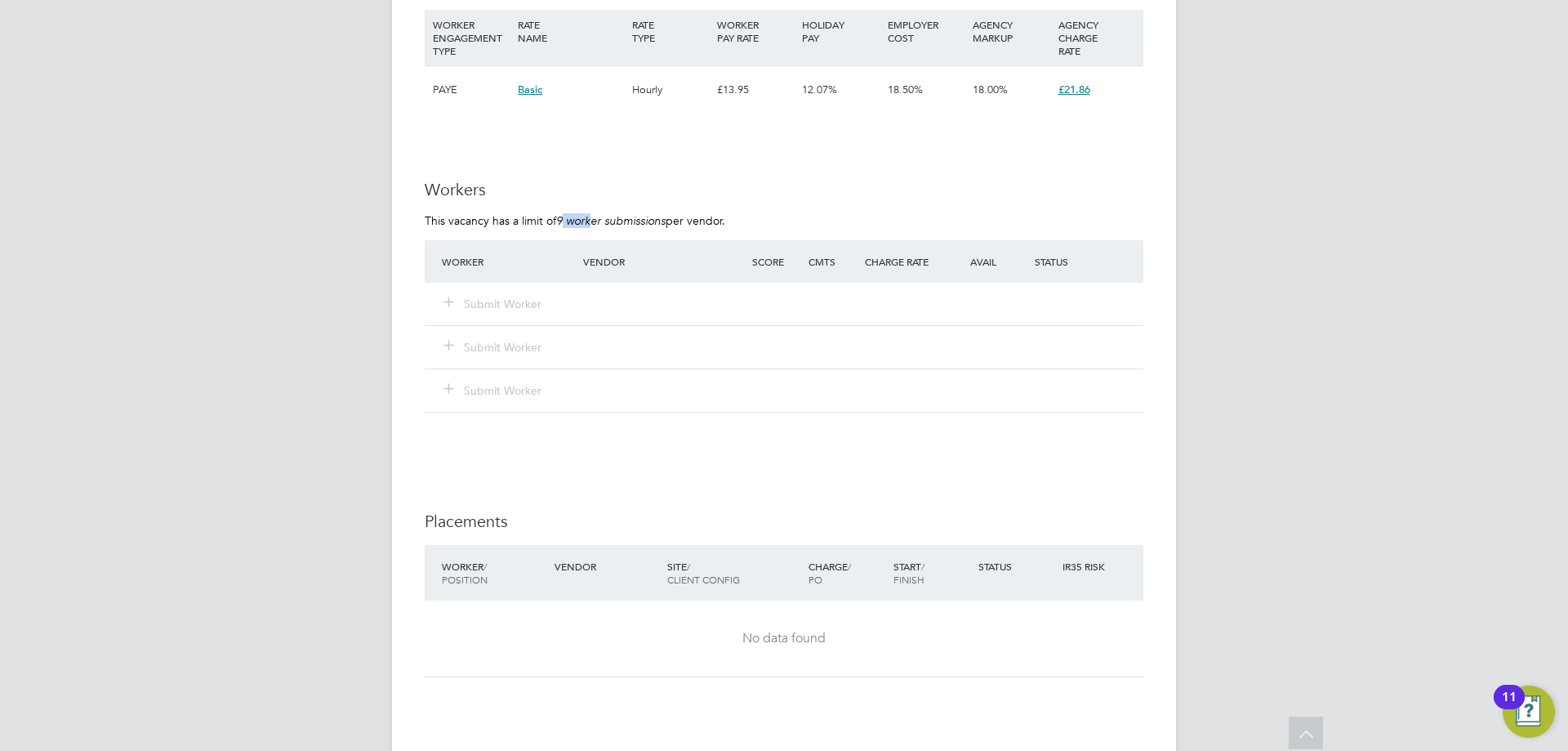
drag, startPoint x: 564, startPoint y: 213, endPoint x: 593, endPoint y: 223, distance: 30.7
click at [593, 223] on em "9 worker submissions" at bounding box center [610, 220] width 109 height 14
click at [779, 198] on h3 "Workers" at bounding box center [784, 189] width 718 height 21
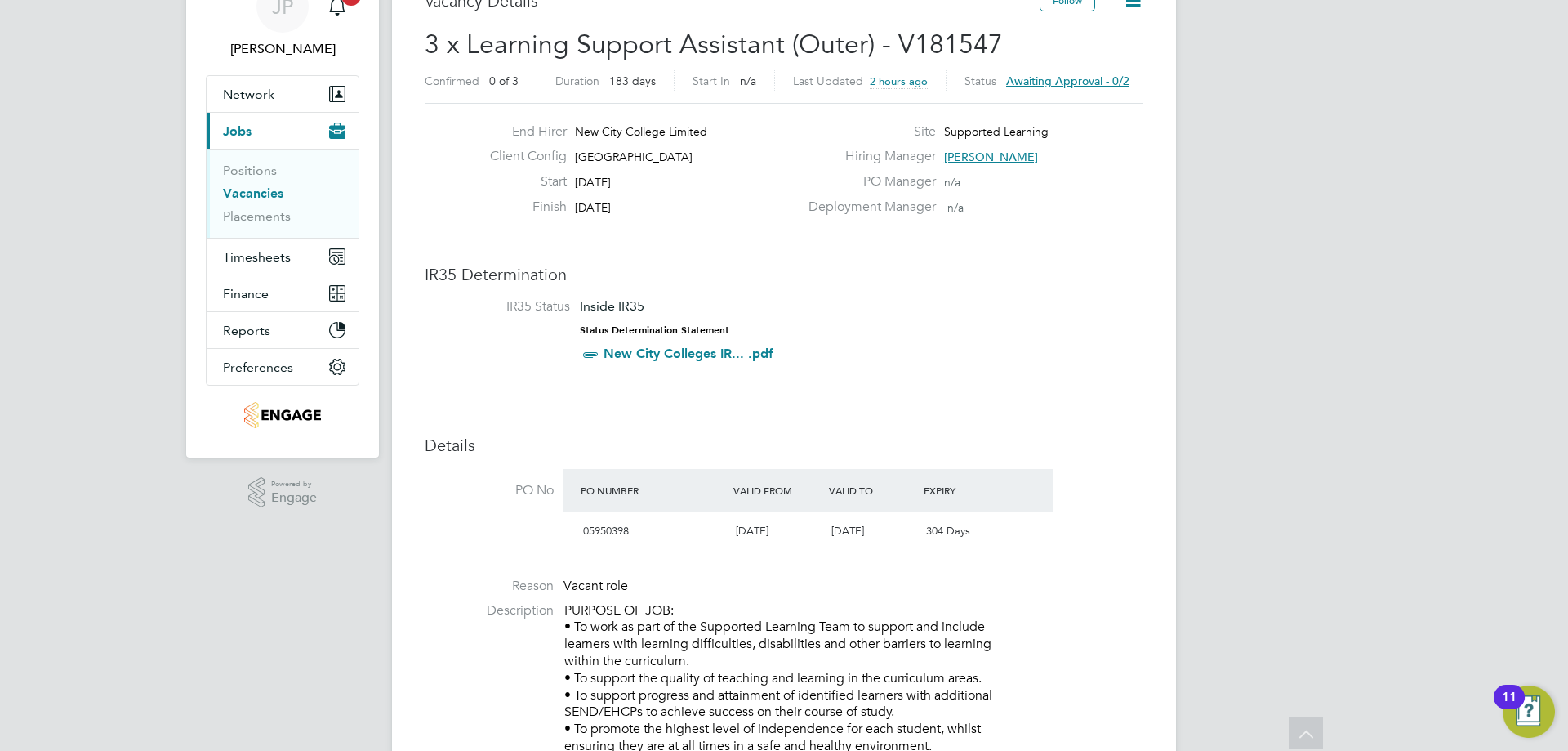
scroll to position [0, 0]
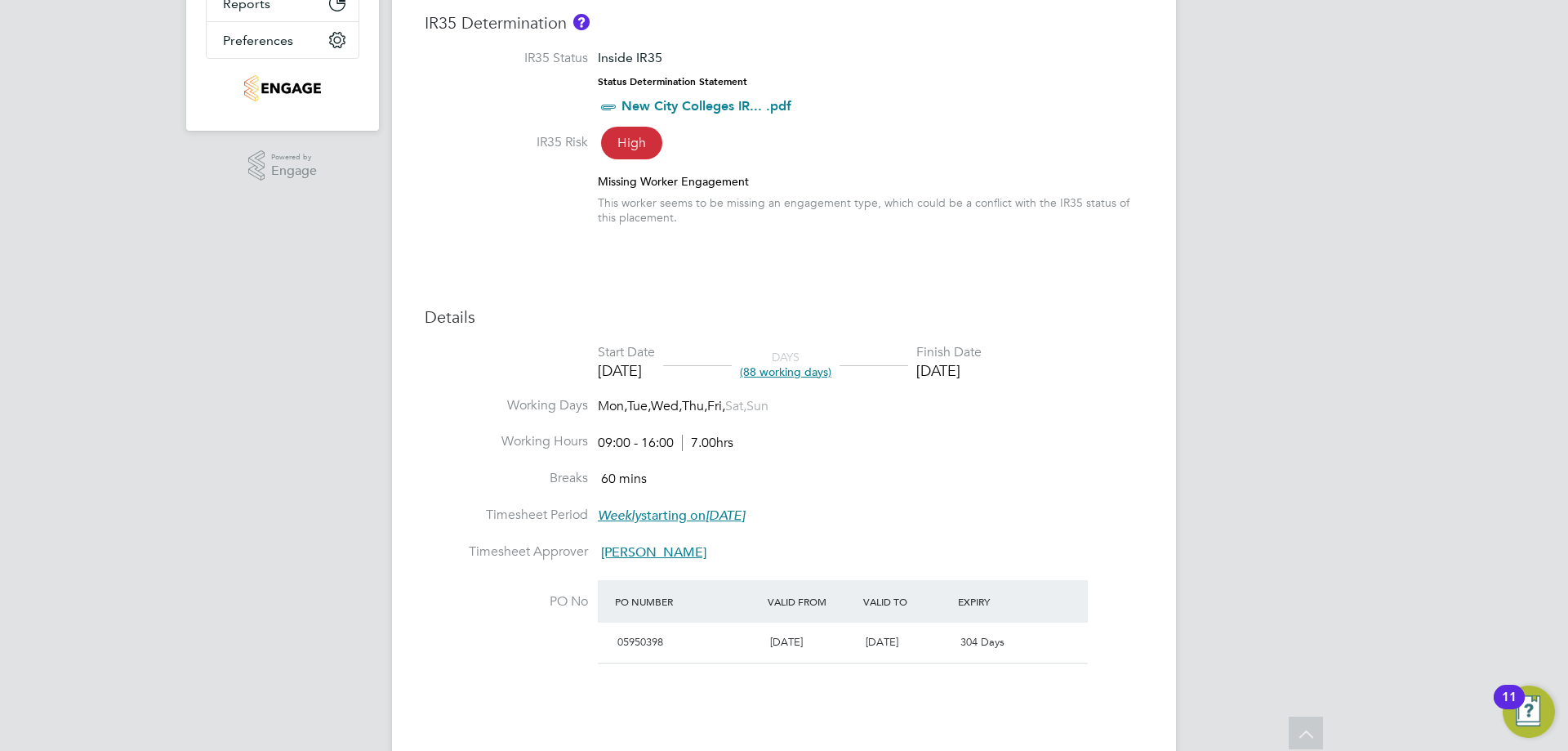
scroll to position [899, 0]
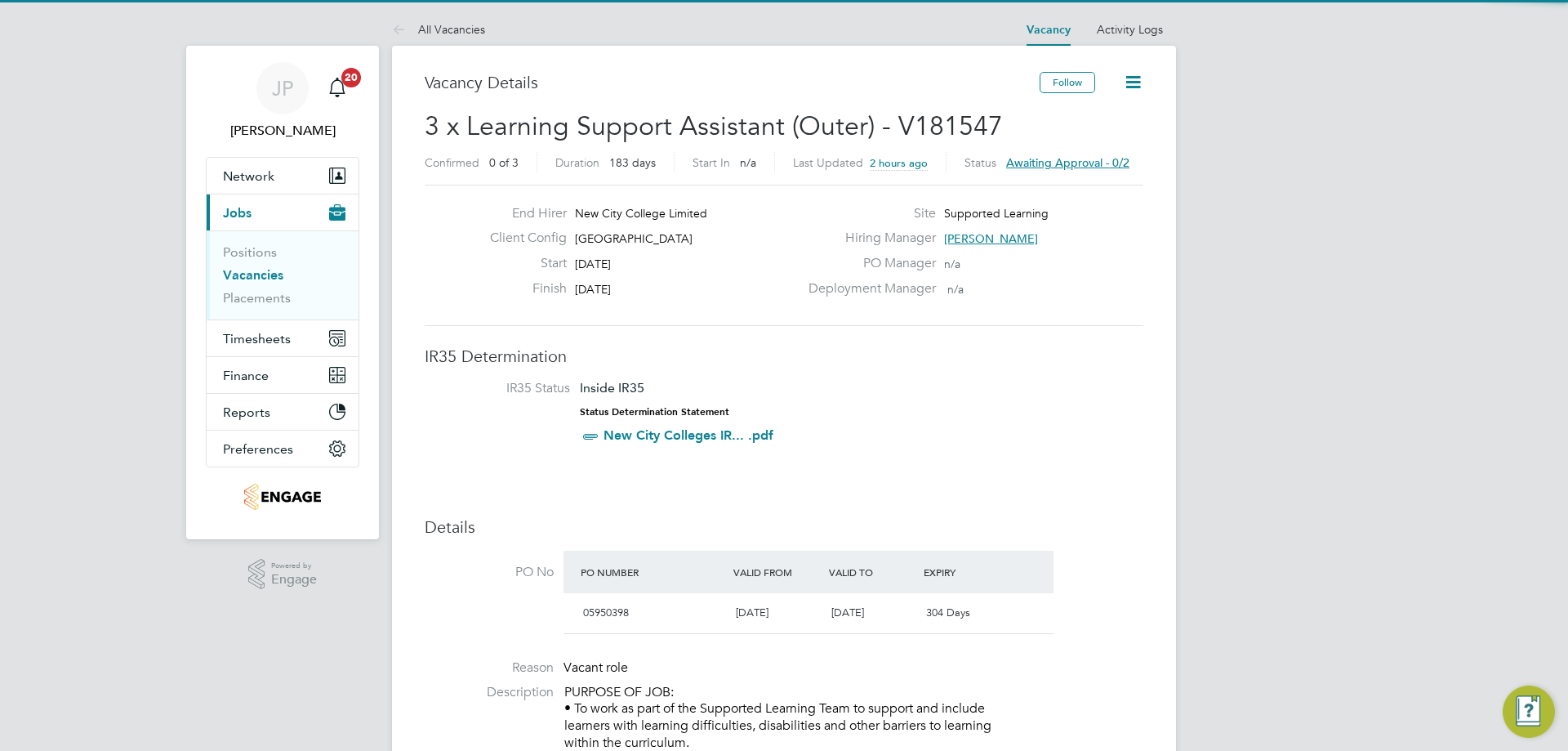
click at [1144, 79] on icon at bounding box center [1134, 82] width 20 height 20
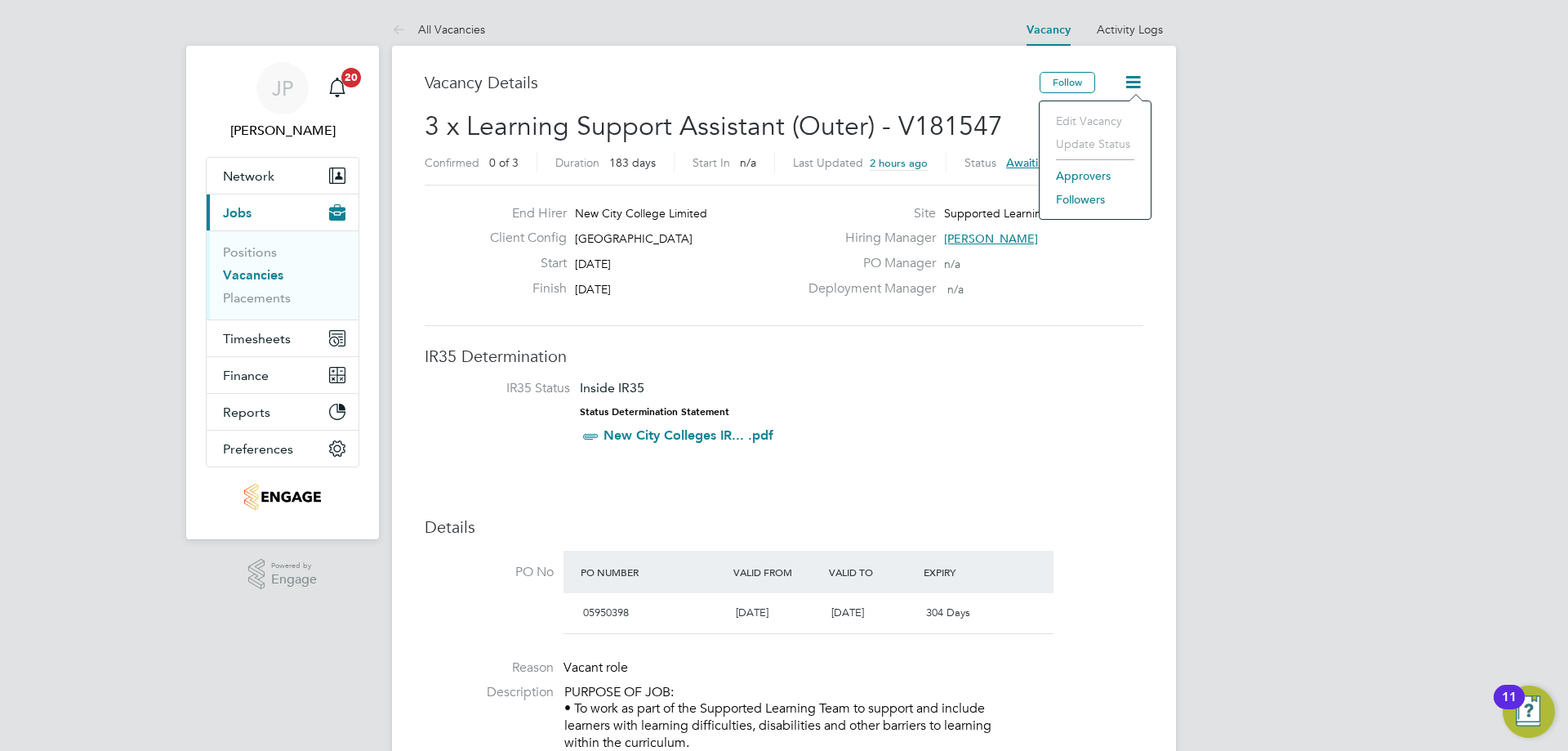
click at [1074, 206] on li "Followers" at bounding box center [1095, 199] width 95 height 23
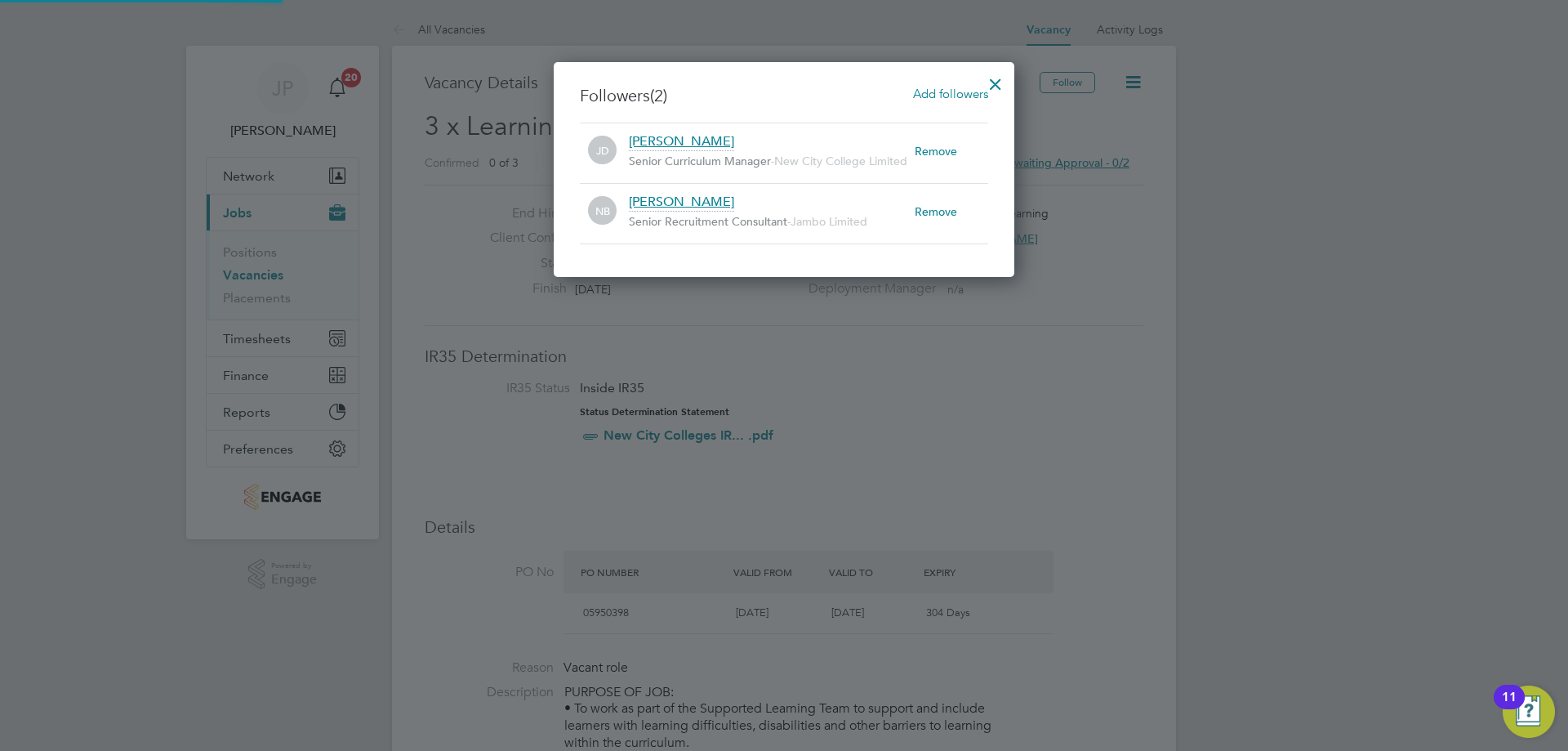
scroll to position [216, 462]
click at [955, 96] on span "Add followers" at bounding box center [950, 93] width 75 height 15
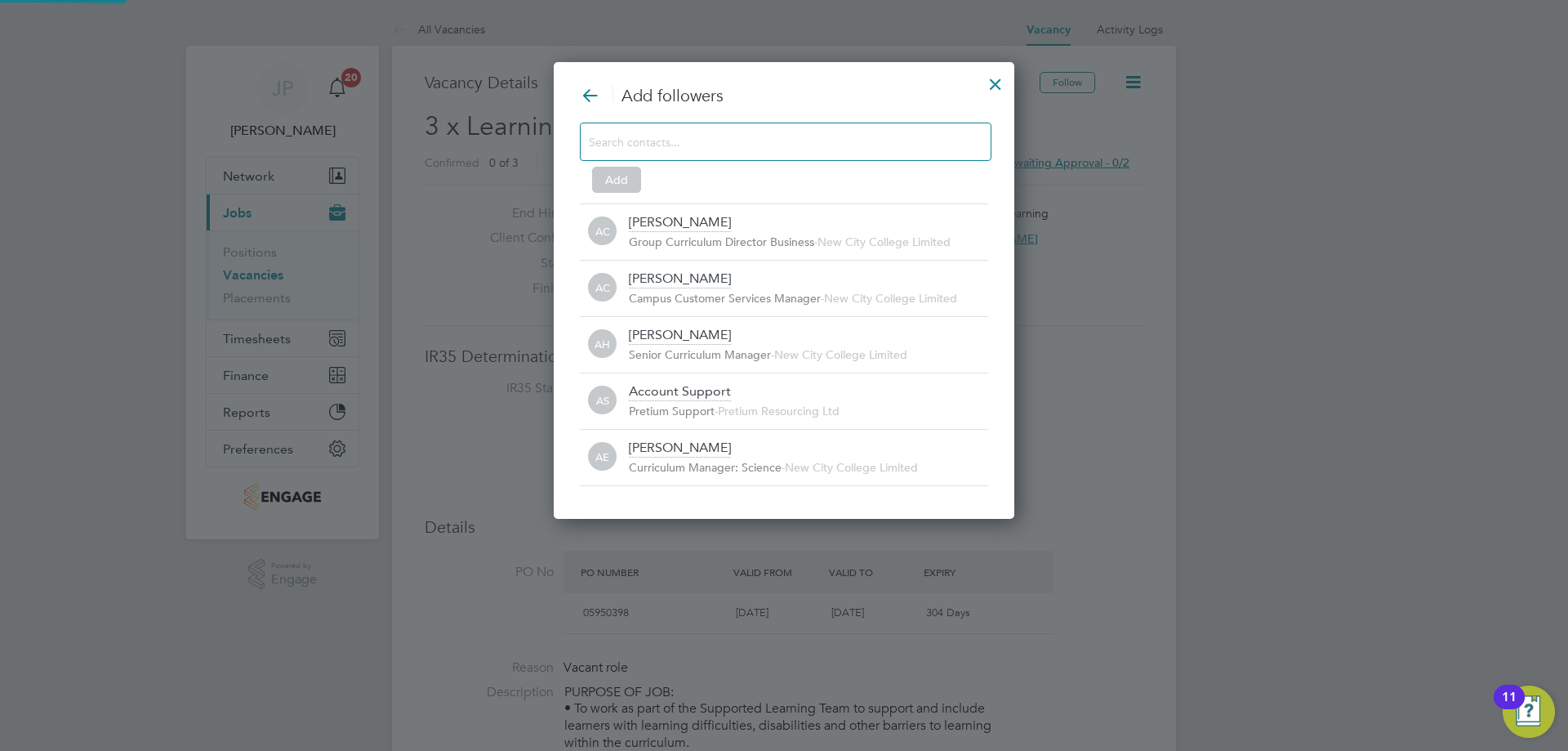
scroll to position [17, 360]
click at [733, 150] on input at bounding box center [773, 141] width 368 height 21
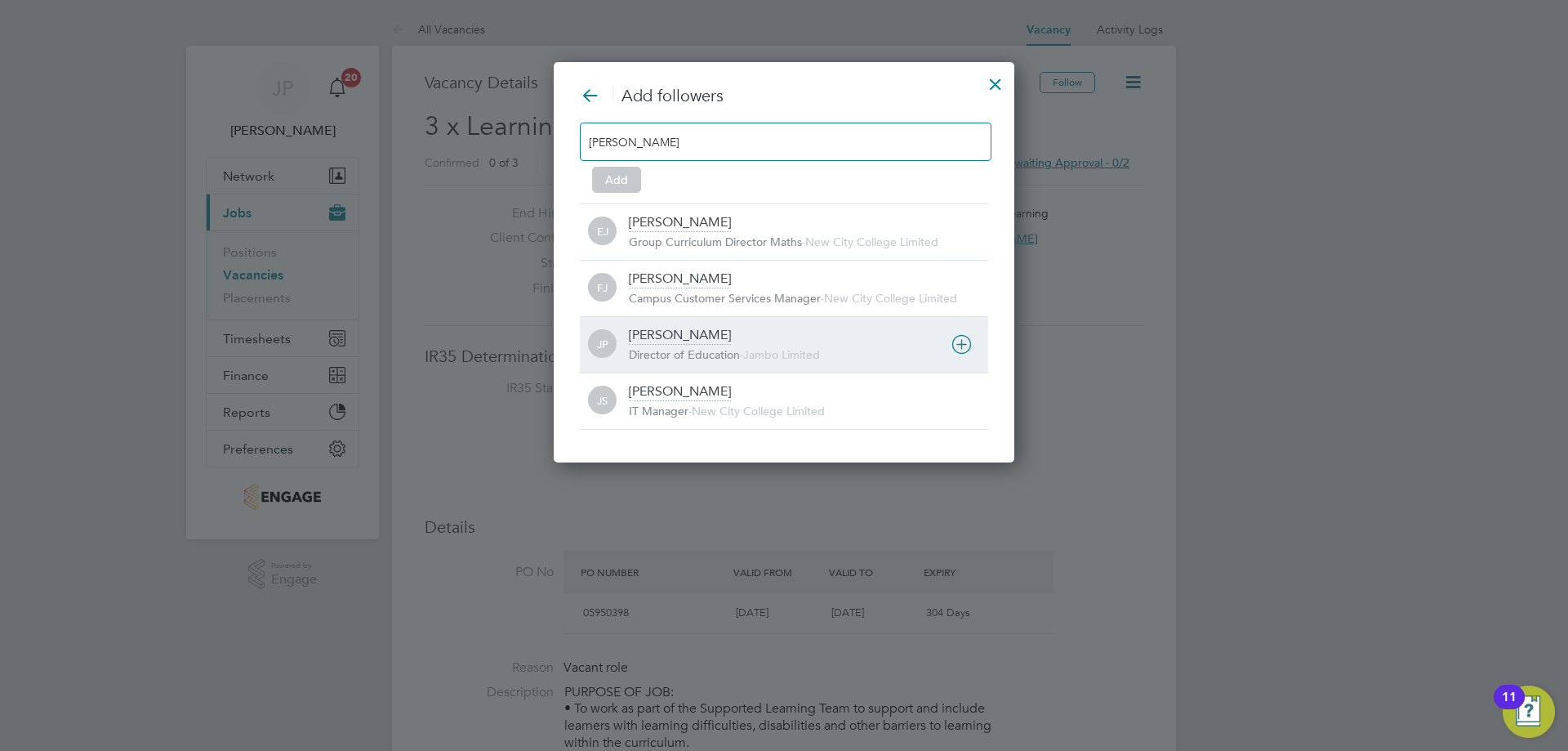
type input "james"
click at [807, 341] on div "James Pedley Director of Education - Jambo Limited" at bounding box center [808, 345] width 359 height 36
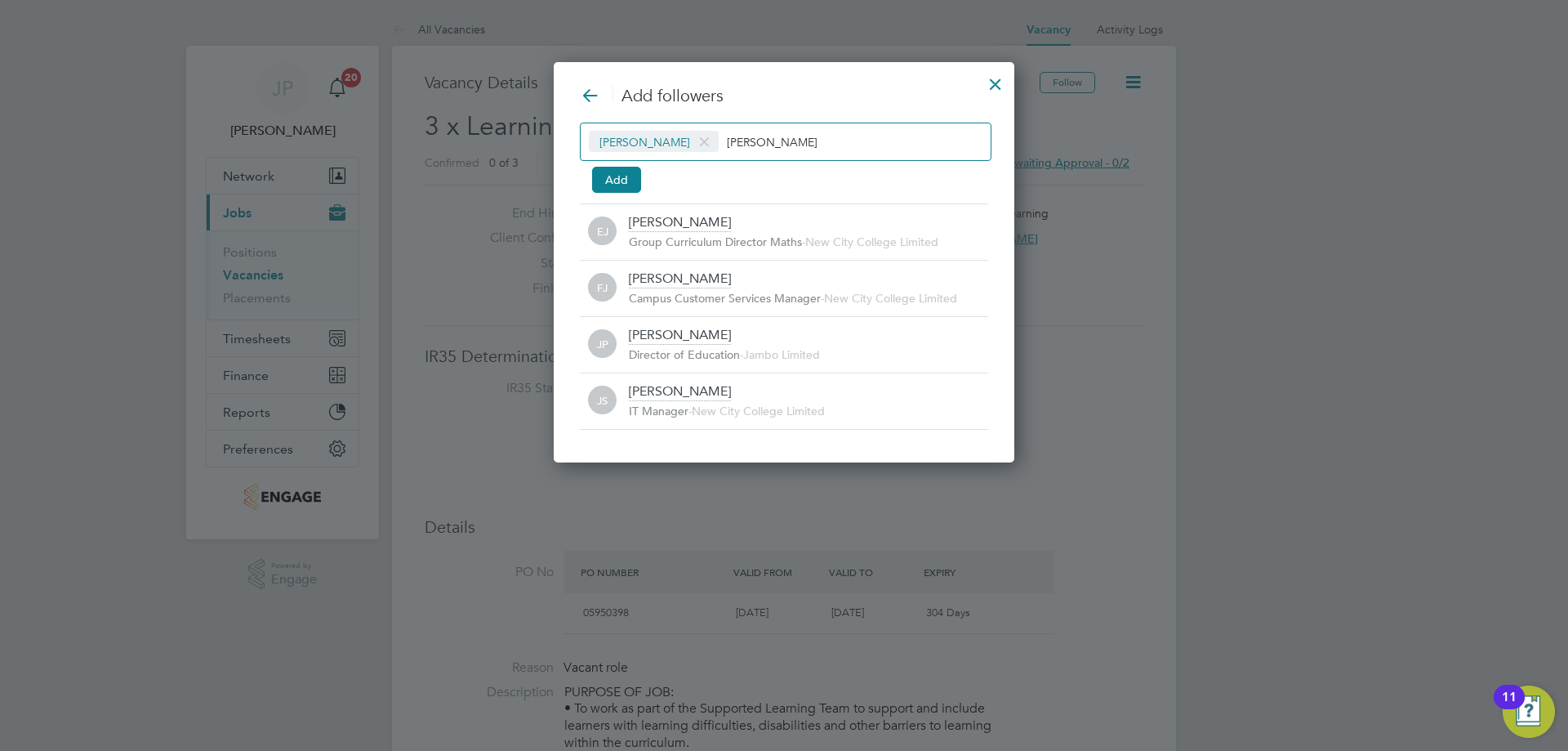
click at [767, 136] on input "james" at bounding box center [778, 141] width 102 height 21
type input "j"
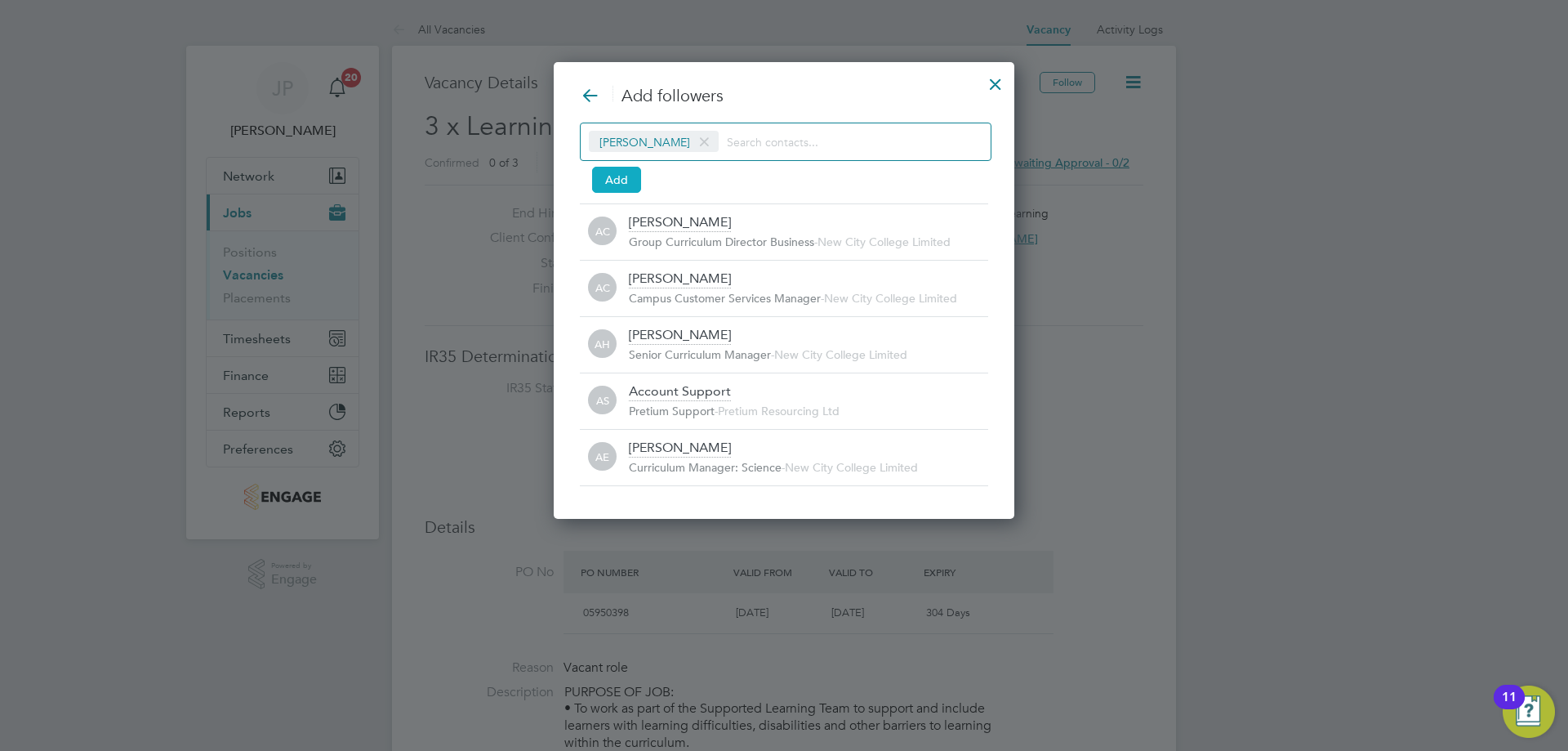
click at [621, 184] on button "Add" at bounding box center [617, 179] width 49 height 26
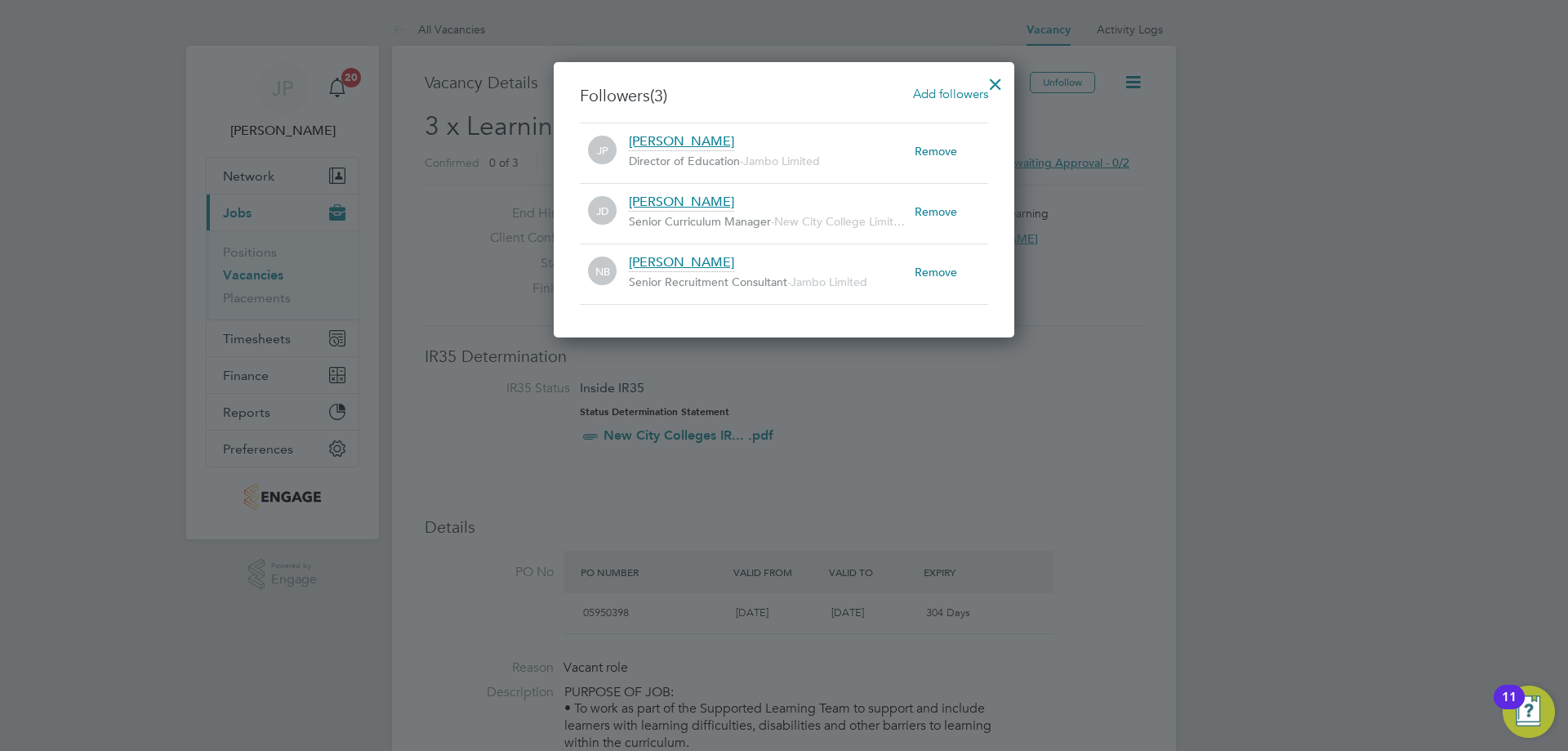
click at [989, 80] on div at bounding box center [996, 79] width 30 height 30
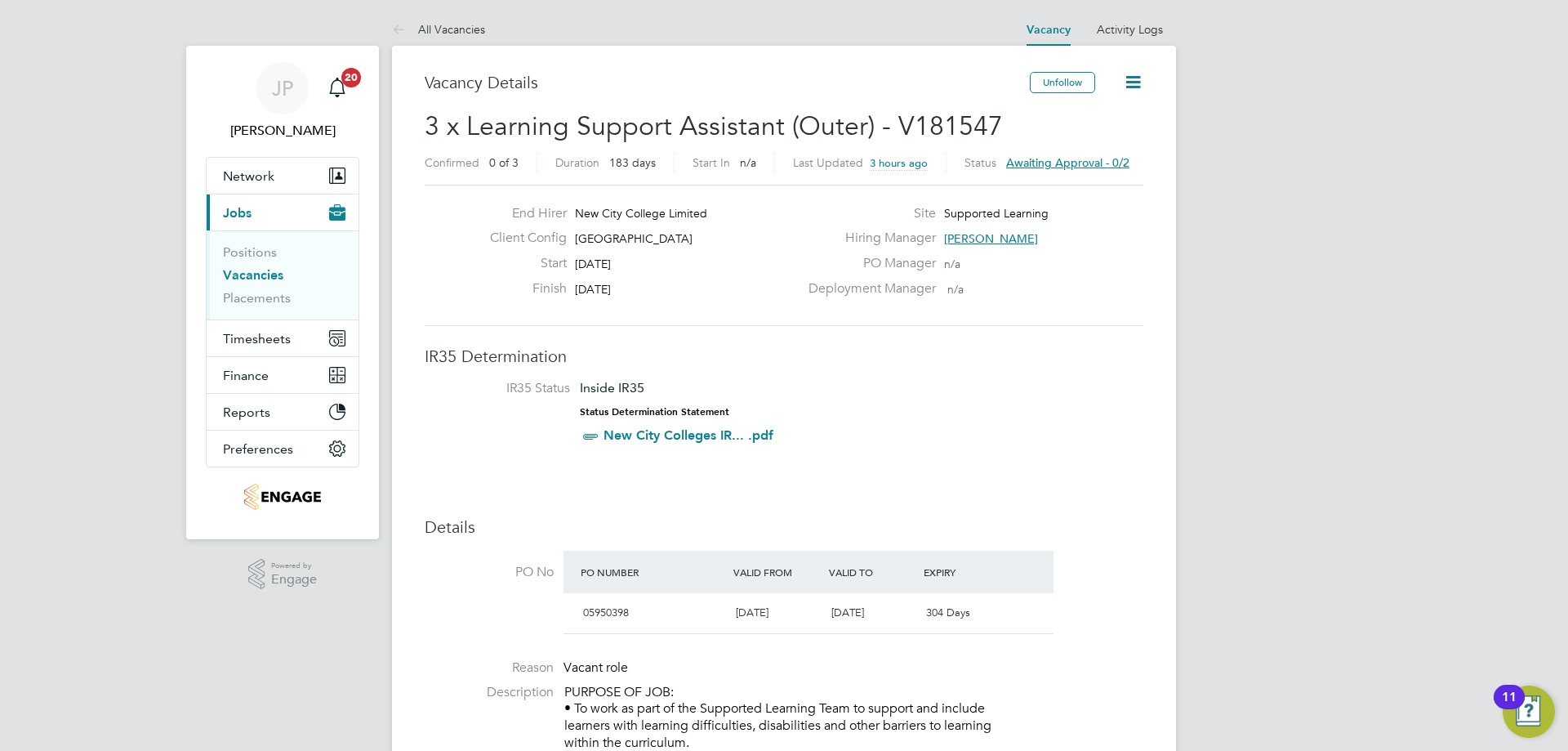
click at [266, 275] on link "Vacancies" at bounding box center [254, 275] width 61 height 15
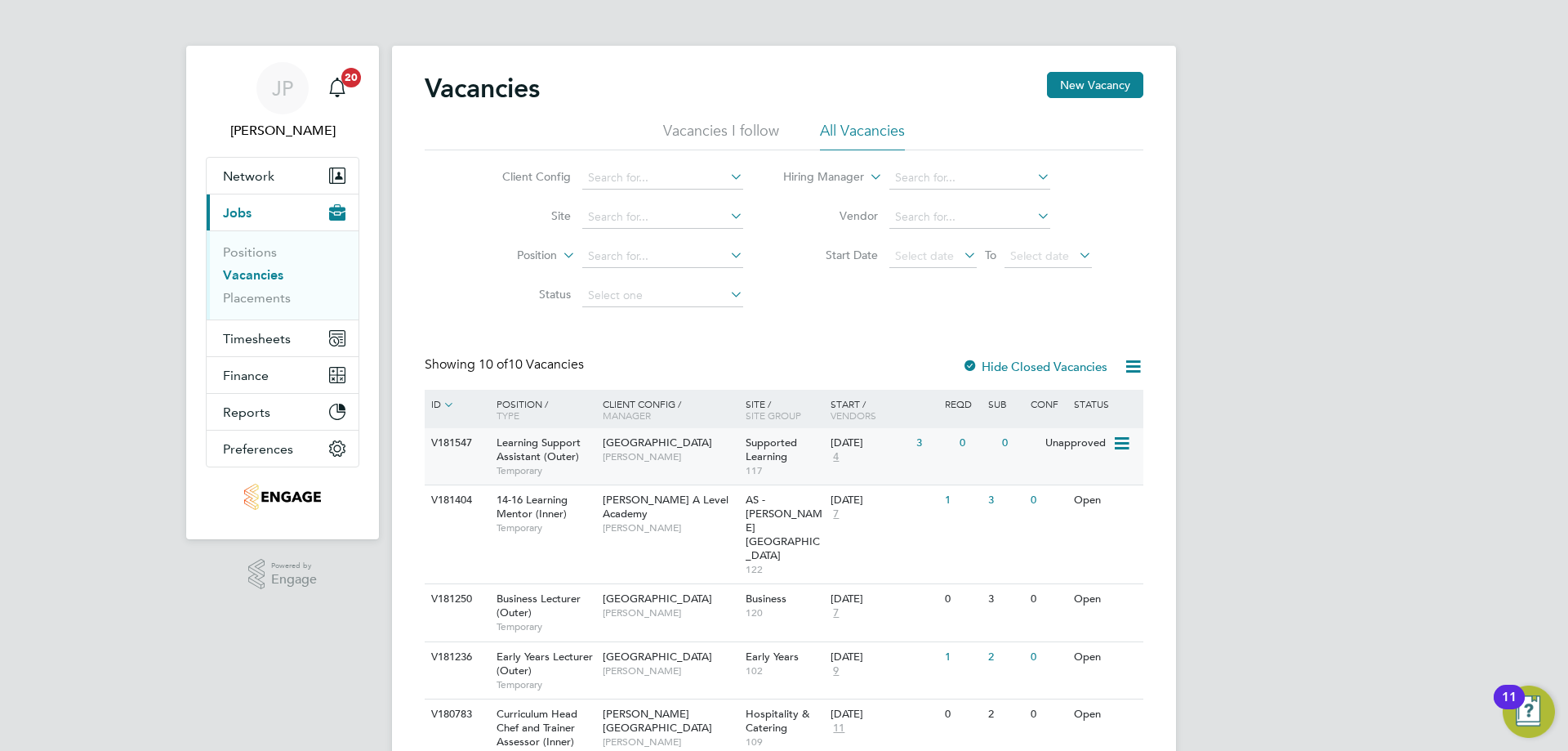
click at [1020, 448] on div "0" at bounding box center [1019, 443] width 42 height 30
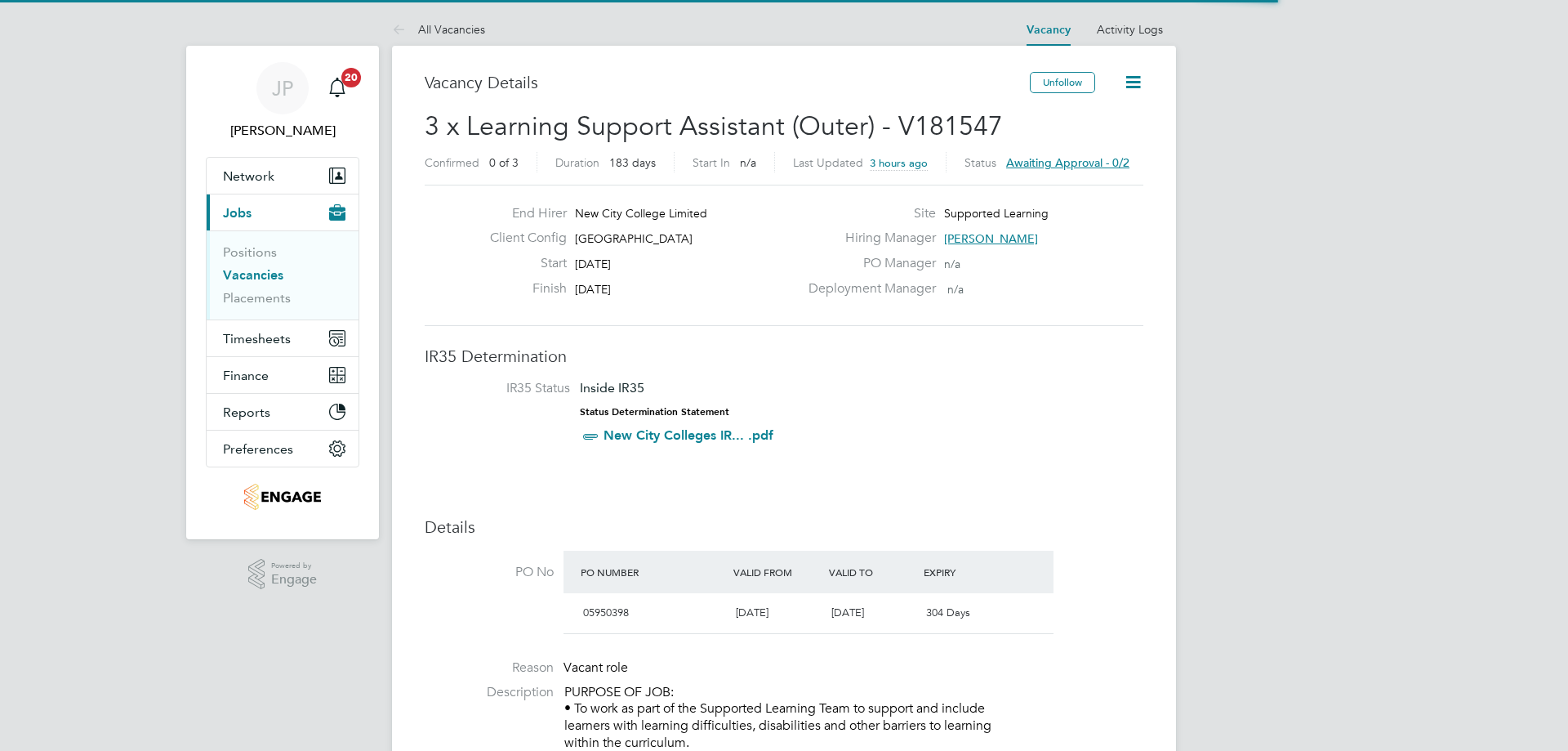
click at [1081, 158] on span "Awaiting approval - 0/2" at bounding box center [1068, 162] width 123 height 14
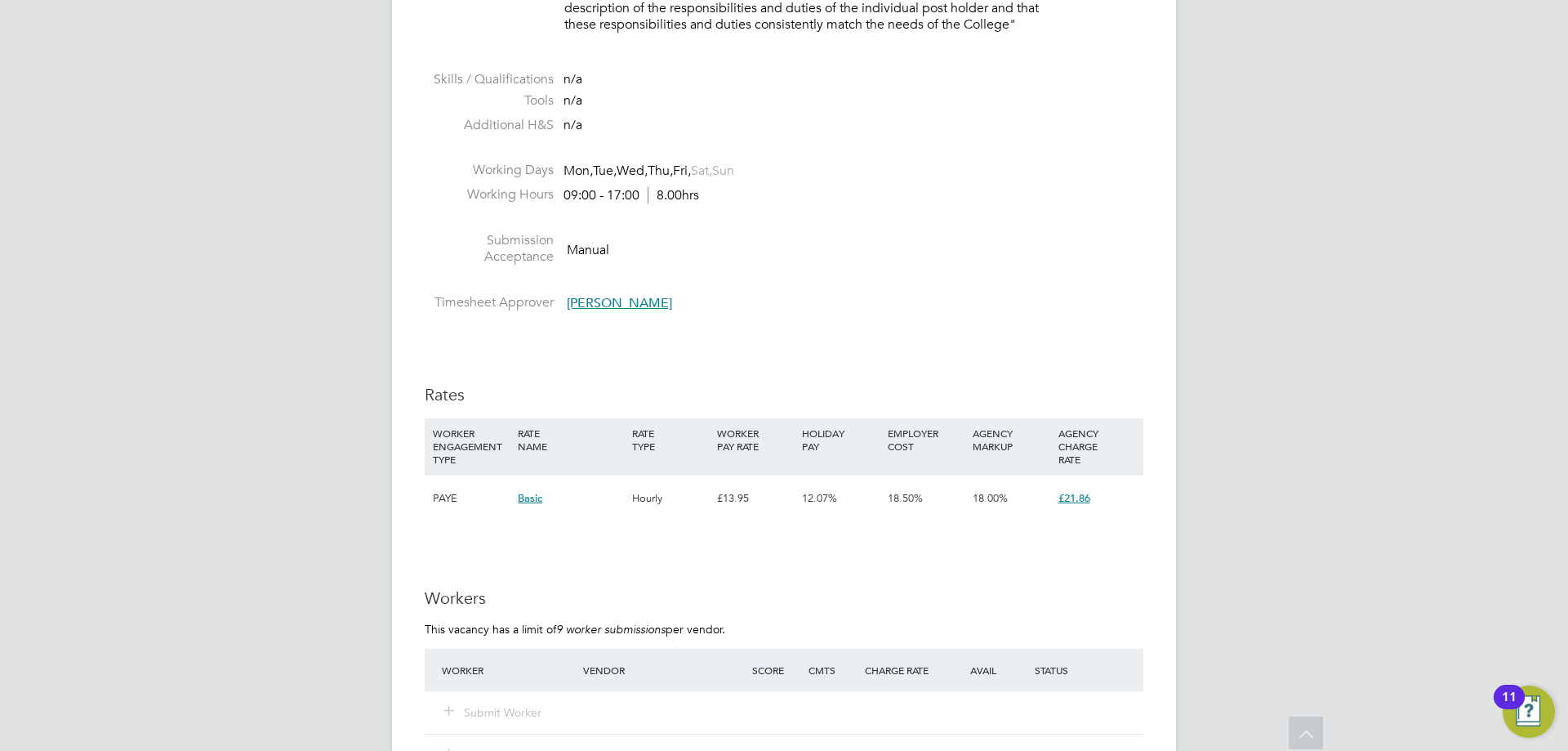
scroll to position [2860, 0]
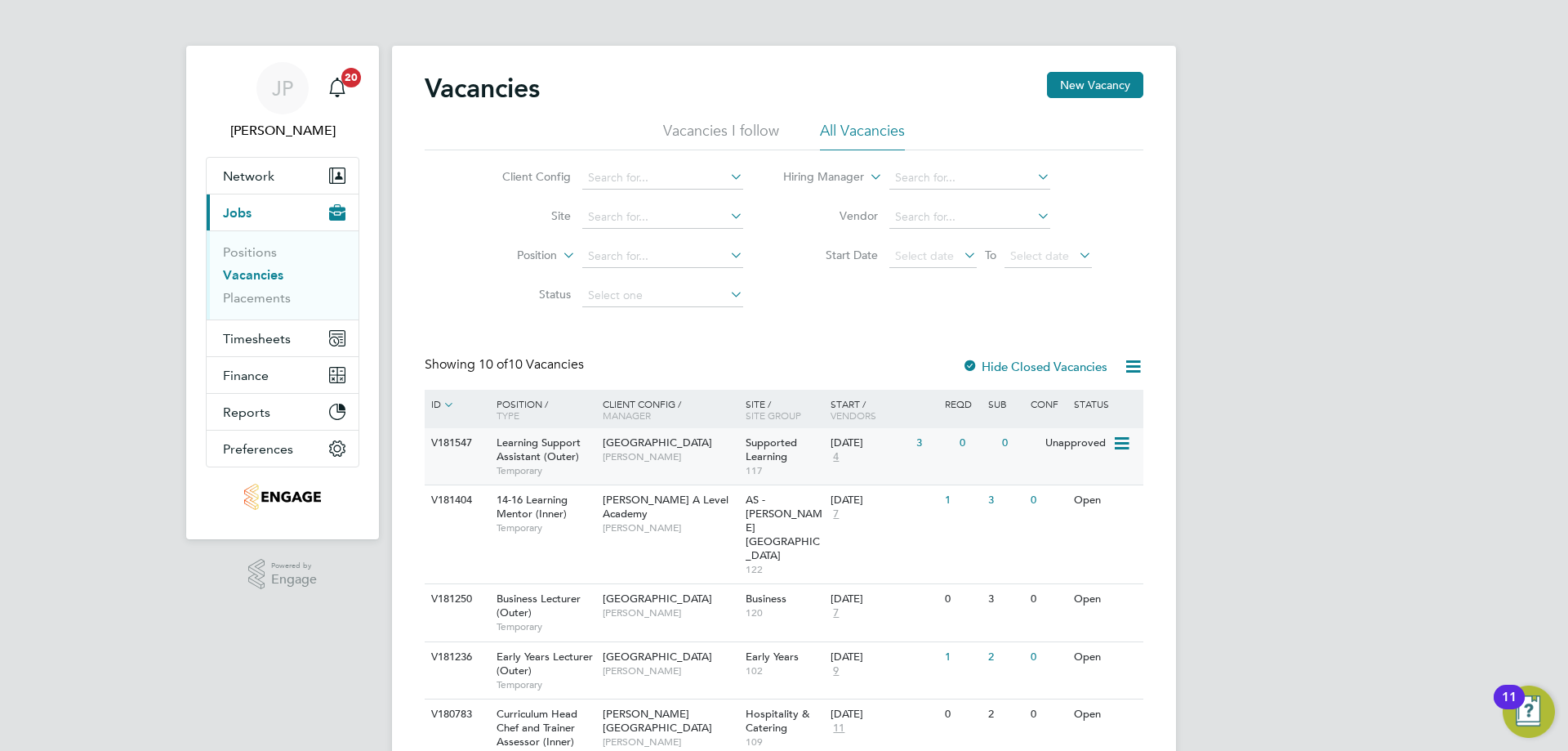
click at [979, 465] on div "V181547 Learning Support Assistant (Outer) Temporary Epping Forest Campus Joann…" at bounding box center [784, 456] width 718 height 57
click at [1051, 453] on div "Unapproved" at bounding box center [1077, 443] width 71 height 30
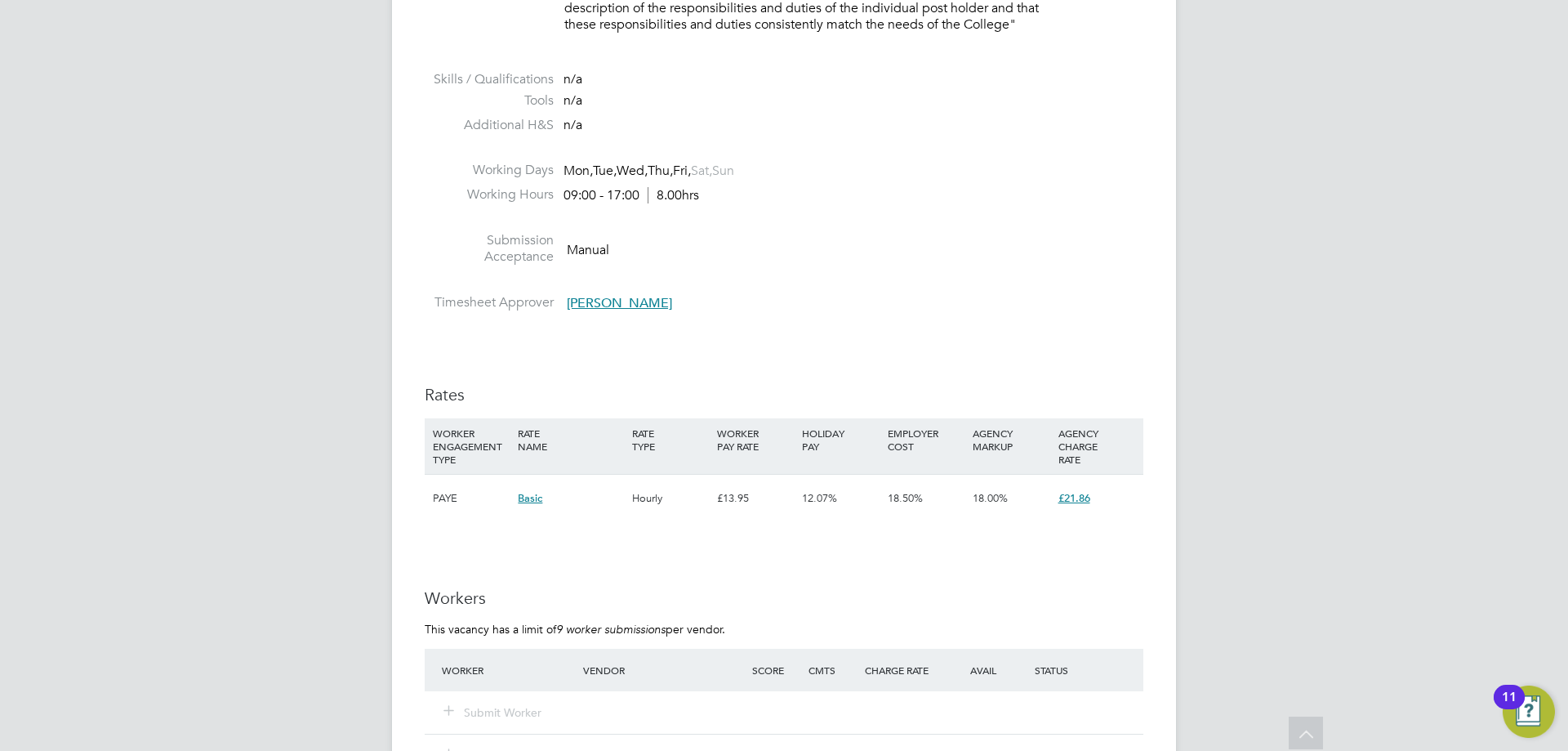
scroll to position [3211, 0]
